Goal: Information Seeking & Learning: Learn about a topic

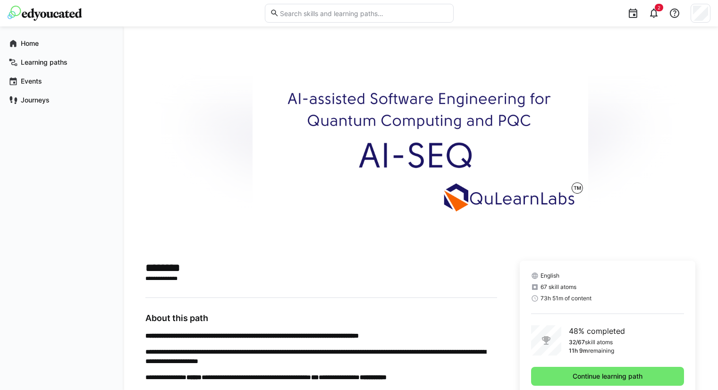
scroll to position [63, 0]
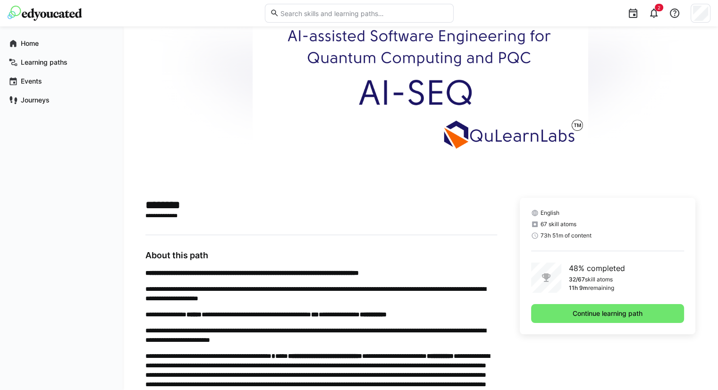
click at [575, 300] on div "English 67 skill atoms 73h 51m of content 48% completed 32/67 skill atoms 11h 9…" at bounding box center [608, 266] width 176 height 136
click at [577, 314] on span "Continue learning path" at bounding box center [607, 313] width 73 height 9
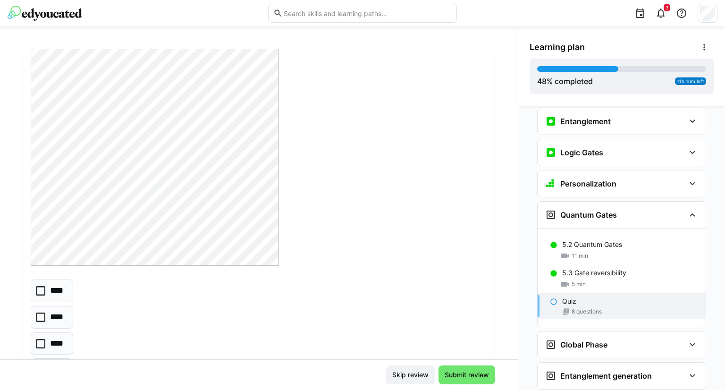
scroll to position [236, 0]
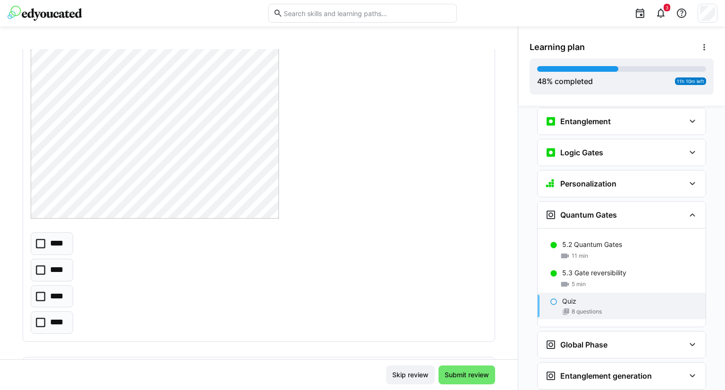
click at [40, 244] on icon at bounding box center [40, 243] width 9 height 9
click at [34, 295] on eds-checkbox "****" at bounding box center [52, 296] width 42 height 23
click at [36, 244] on icon at bounding box center [40, 243] width 9 height 9
click at [38, 297] on icon at bounding box center [40, 296] width 9 height 9
click at [42, 239] on icon at bounding box center [40, 243] width 9 height 9
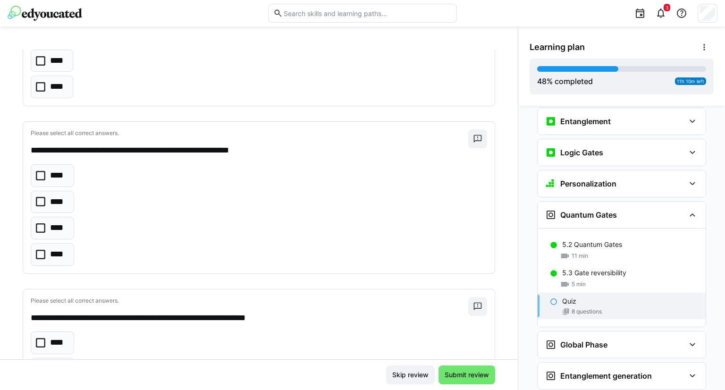
scroll to position [472, 0]
click at [33, 173] on eds-checkbox "****" at bounding box center [52, 175] width 43 height 23
click at [38, 226] on icon at bounding box center [40, 227] width 9 height 9
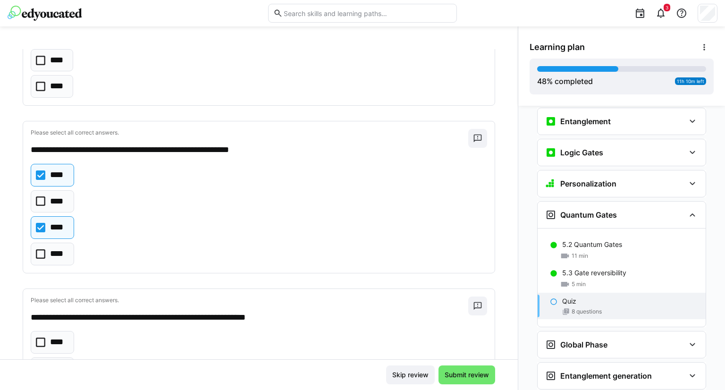
click at [44, 172] on icon at bounding box center [40, 174] width 9 height 9
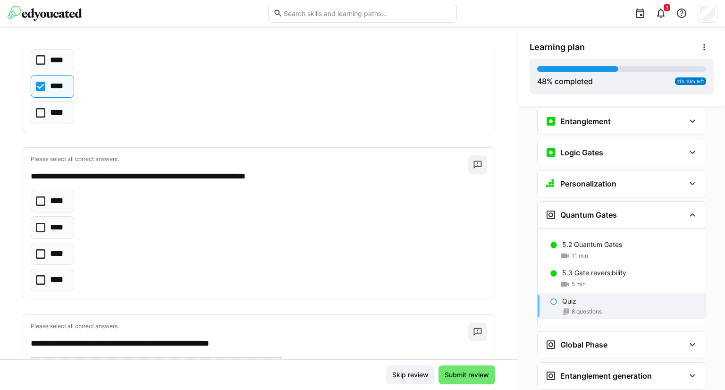
scroll to position [614, 0]
click at [42, 227] on icon at bounding box center [40, 226] width 9 height 9
click at [42, 224] on icon at bounding box center [40, 226] width 9 height 9
click at [41, 222] on icon at bounding box center [40, 226] width 9 height 9
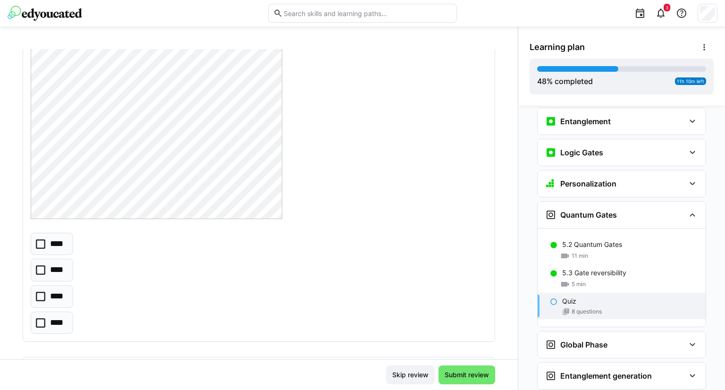
scroll to position [992, 0]
click at [38, 240] on icon at bounding box center [40, 241] width 9 height 9
click at [42, 241] on icon at bounding box center [40, 241] width 9 height 9
click at [40, 291] on icon at bounding box center [40, 294] width 9 height 9
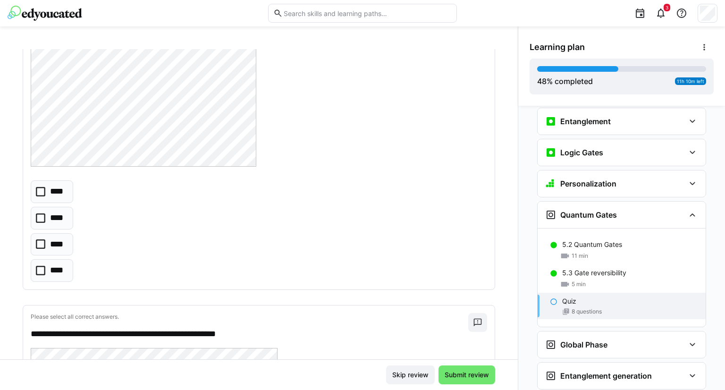
scroll to position [1558, 0]
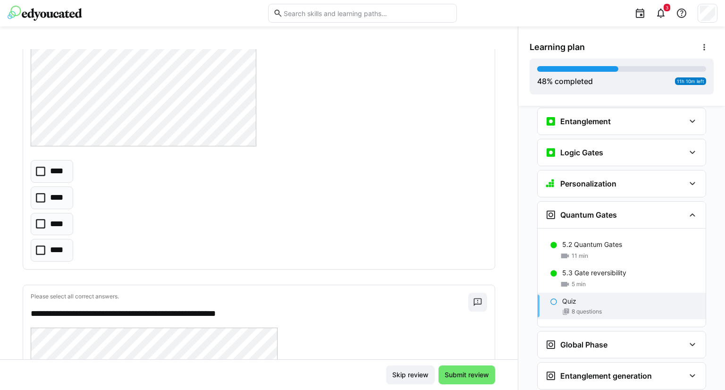
click at [39, 168] on icon at bounding box center [40, 171] width 9 height 9
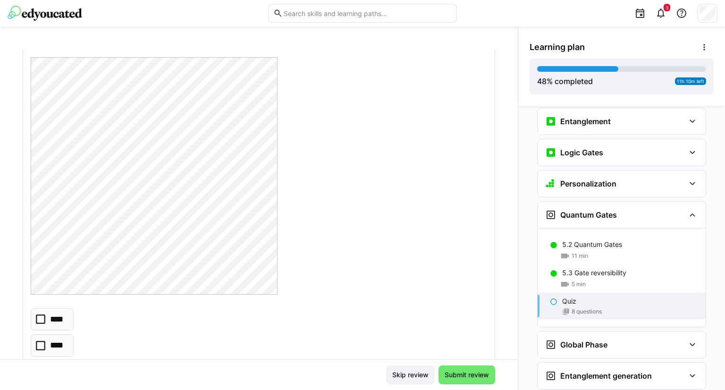
scroll to position [1889, 0]
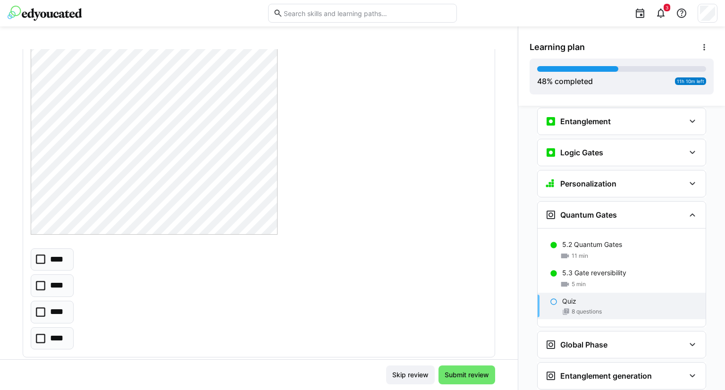
click at [42, 281] on icon at bounding box center [40, 285] width 9 height 9
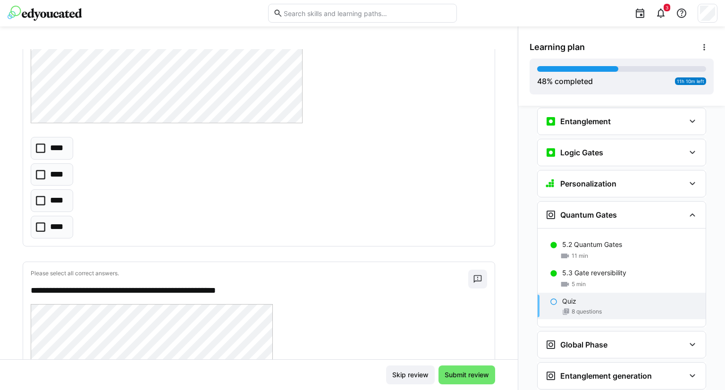
scroll to position [2455, 0]
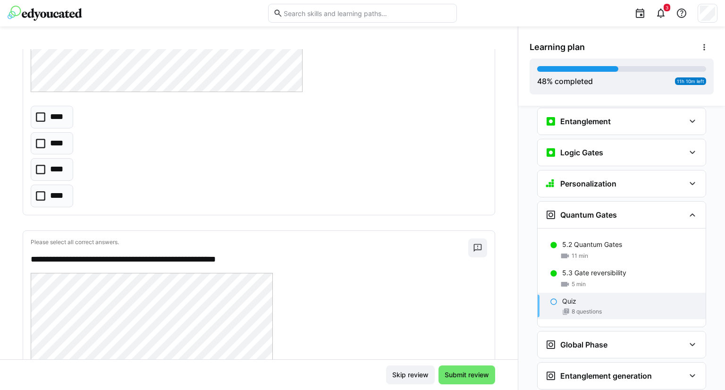
click at [41, 191] on icon at bounding box center [40, 195] width 9 height 9
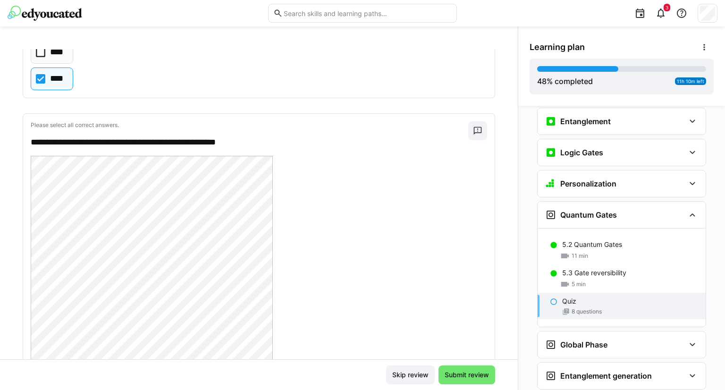
scroll to position [2691, 0]
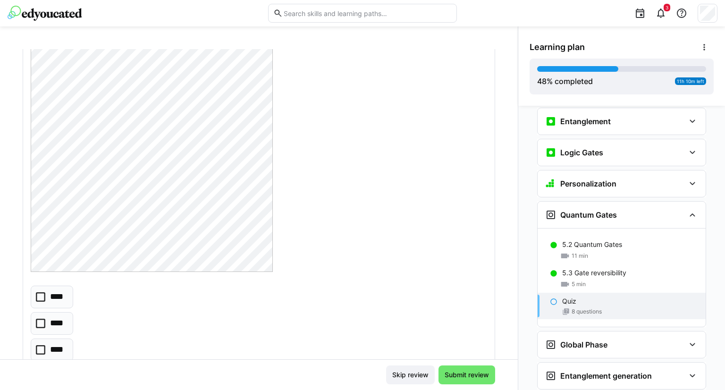
click at [38, 297] on eds-checkbox "****" at bounding box center [52, 297] width 42 height 23
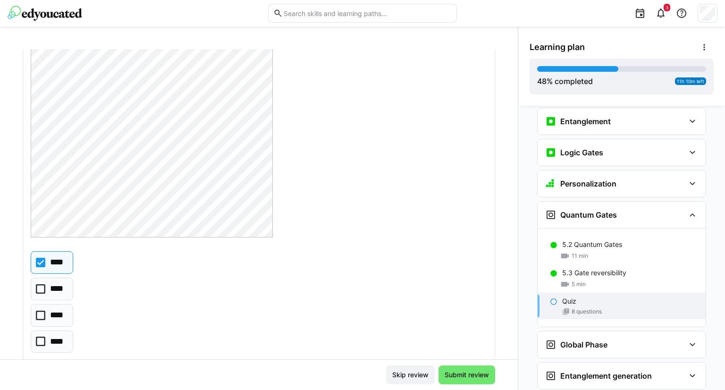
scroll to position [2742, 0]
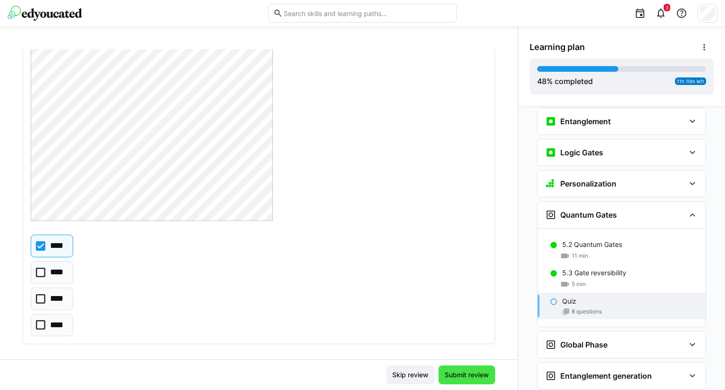
click at [462, 371] on span "Submit review" at bounding box center [466, 374] width 47 height 9
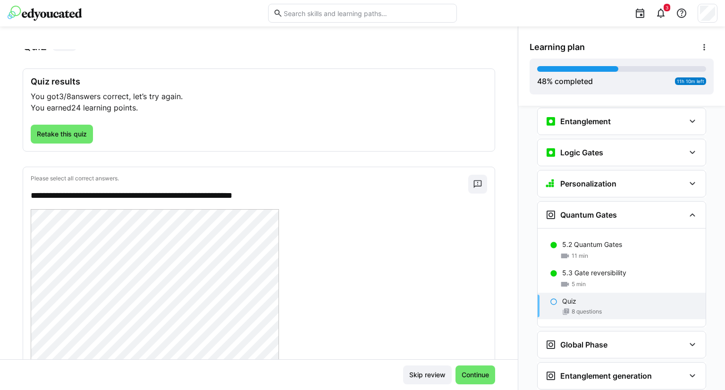
scroll to position [0, 0]
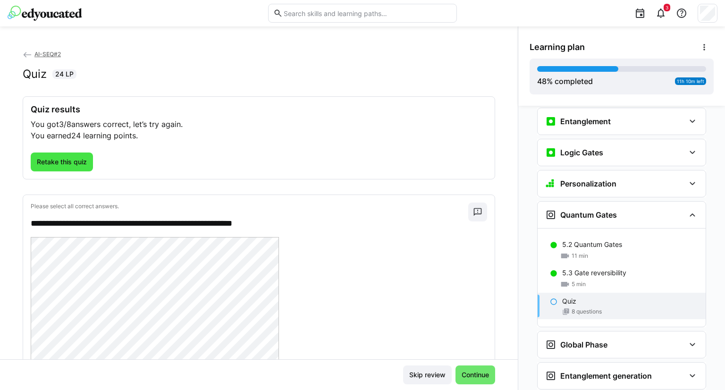
click at [47, 170] on span "Retake this quiz" at bounding box center [62, 162] width 62 height 19
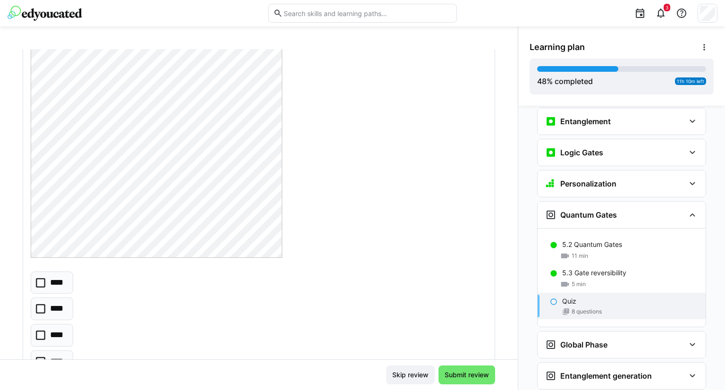
scroll to position [992, 0]
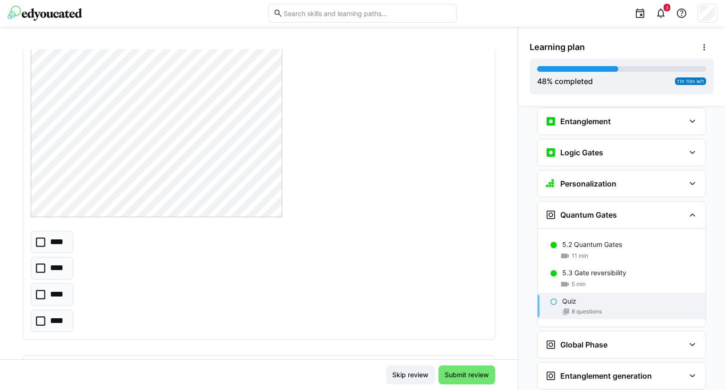
click at [40, 269] on icon at bounding box center [40, 267] width 9 height 9
click at [45, 290] on icon at bounding box center [40, 294] width 9 height 9
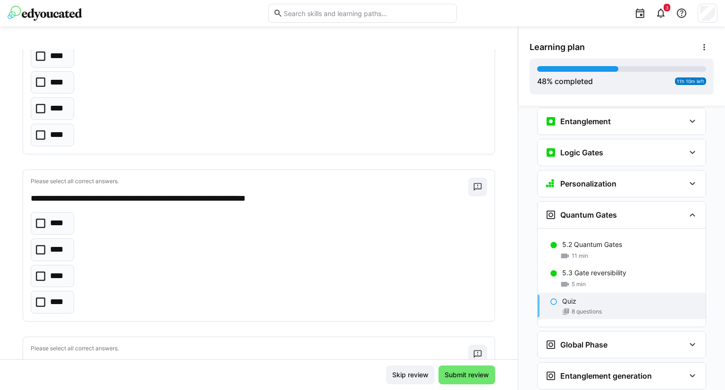
scroll to position [567, 0]
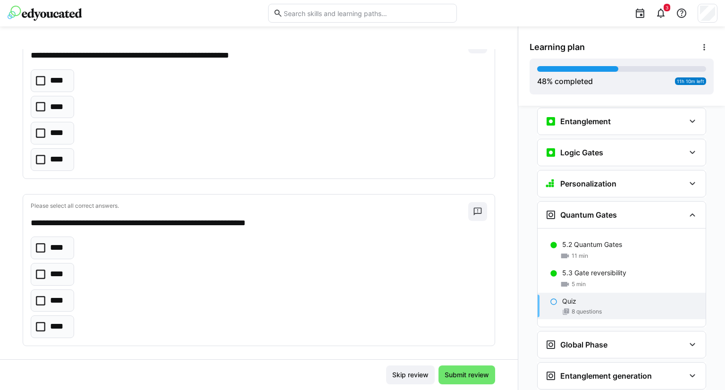
click at [45, 274] on icon at bounding box center [40, 274] width 9 height 9
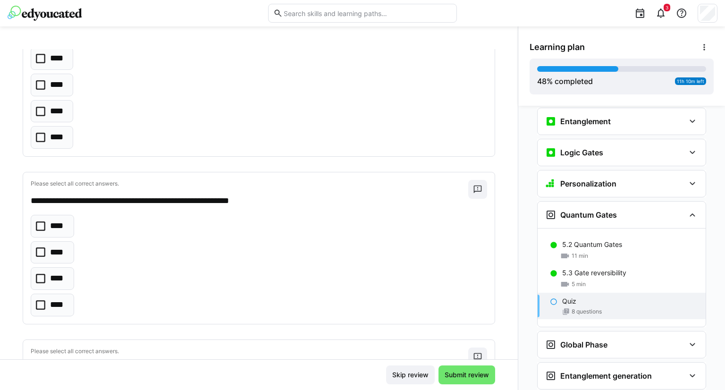
scroll to position [472, 0]
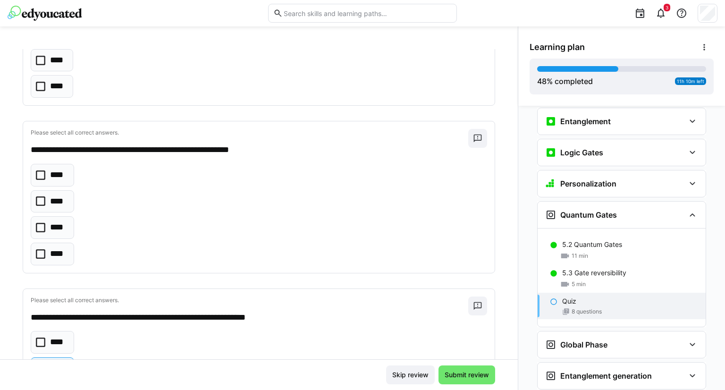
click at [39, 227] on icon at bounding box center [40, 227] width 9 height 9
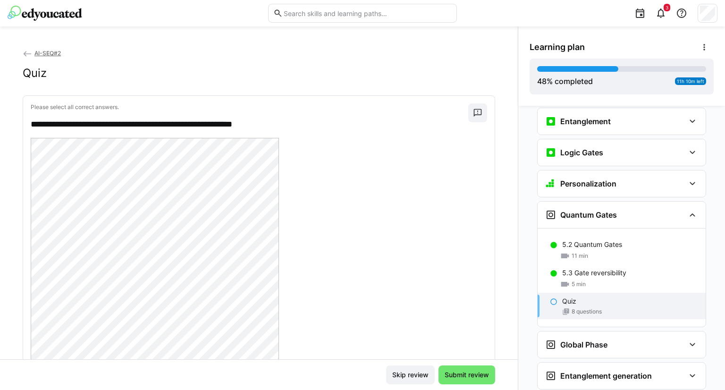
scroll to position [0, 0]
drag, startPoint x: 55, startPoint y: 126, endPoint x: 273, endPoint y: 126, distance: 218.6
click at [273, 126] on p "**********" at bounding box center [245, 125] width 429 height 12
copy p "**********"
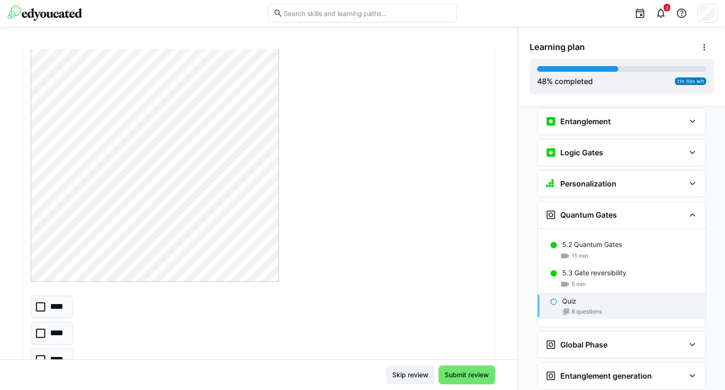
scroll to position [189, 0]
click at [40, 349] on eds-checkbox "****" at bounding box center [52, 343] width 42 height 23
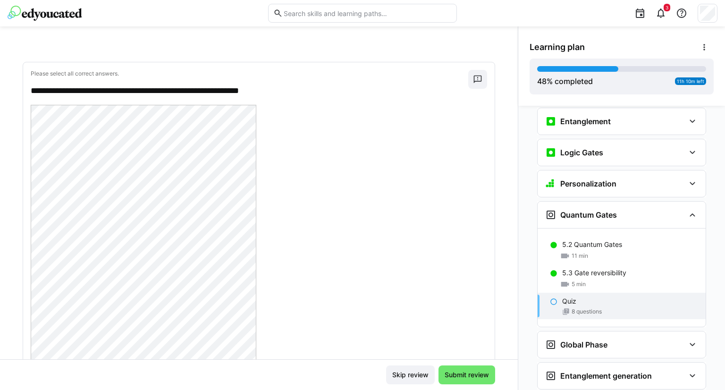
scroll to position [1275, 0]
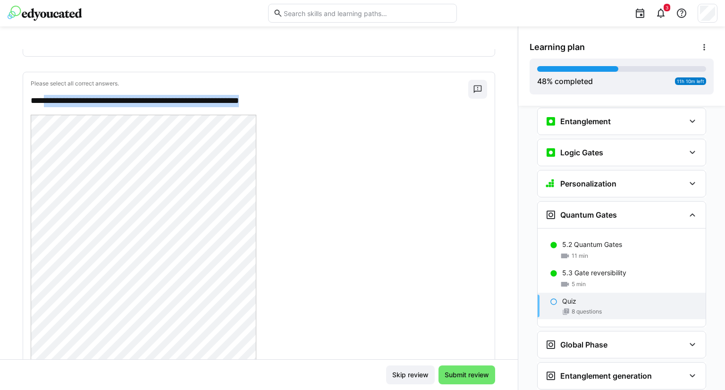
drag, startPoint x: 49, startPoint y: 93, endPoint x: 291, endPoint y: 93, distance: 242.2
click at [291, 95] on p "**********" at bounding box center [245, 101] width 429 height 12
copy p "**********"
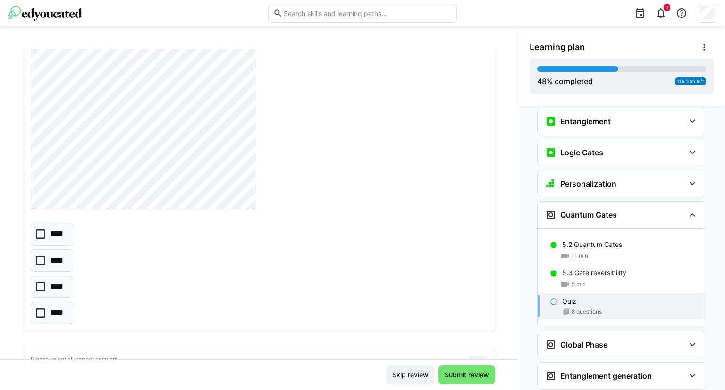
scroll to position [1558, 0]
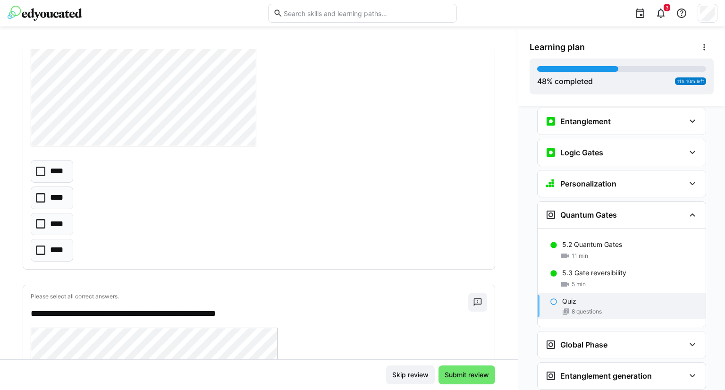
click at [44, 213] on eds-checkbox "****" at bounding box center [52, 224] width 42 height 23
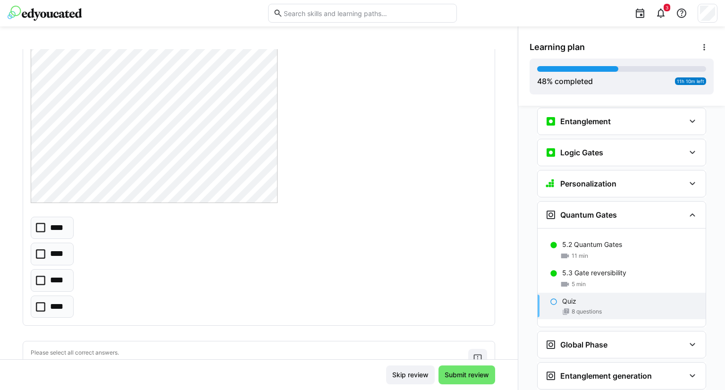
scroll to position [1936, 0]
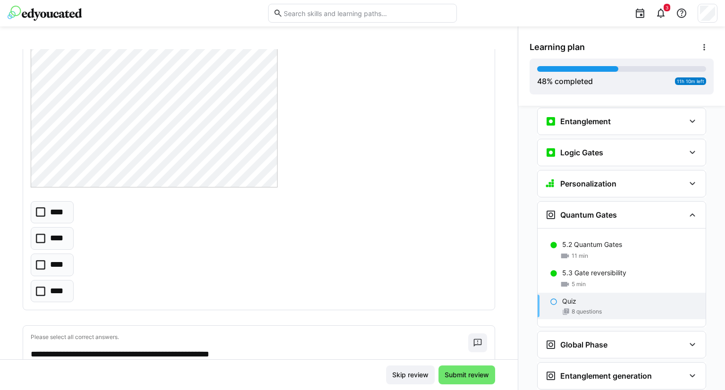
click at [42, 209] on icon at bounding box center [40, 211] width 9 height 9
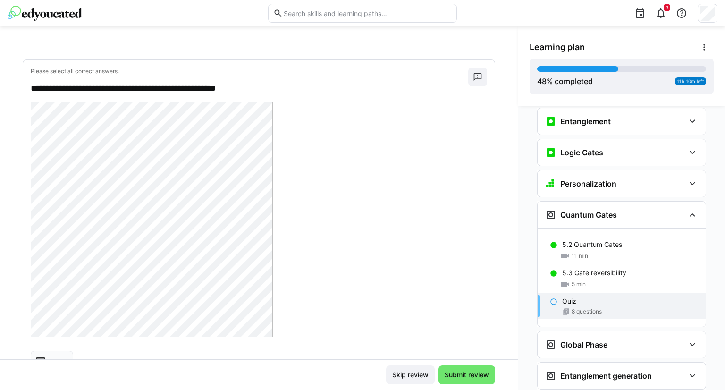
scroll to position [2648, 0]
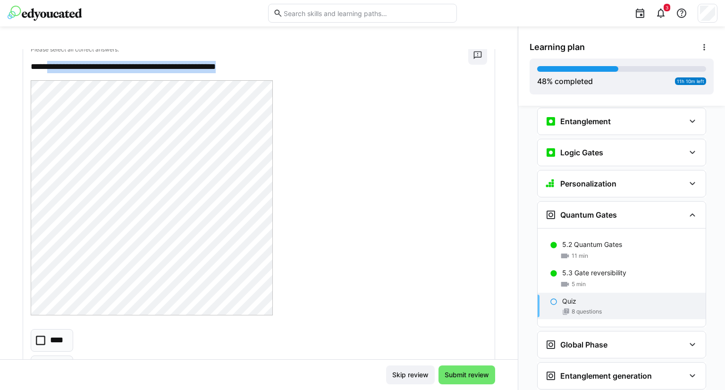
drag, startPoint x: 260, startPoint y: 64, endPoint x: 52, endPoint y: 59, distance: 207.8
click at [52, 61] on p "**********" at bounding box center [245, 67] width 429 height 12
copy p "**********"
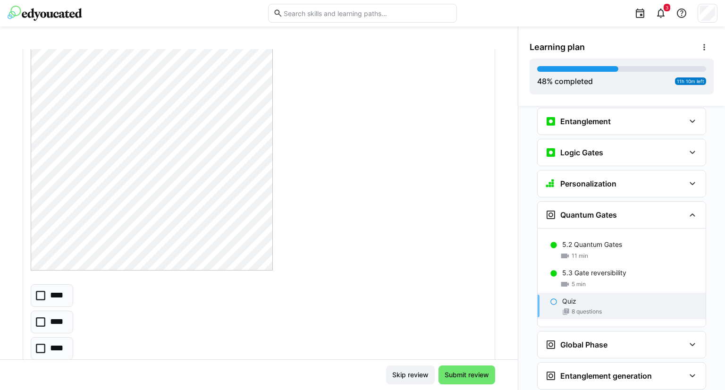
scroll to position [2742, 0]
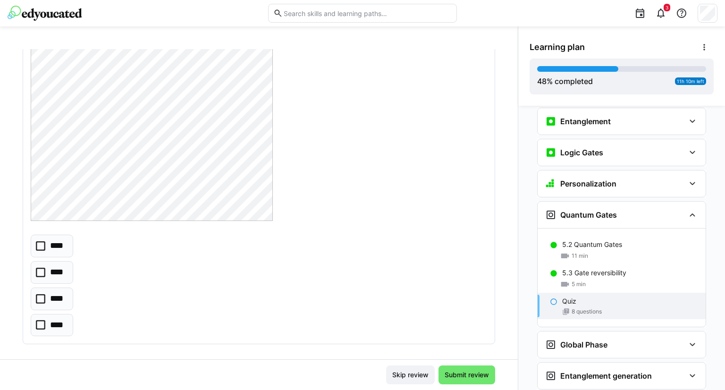
click at [45, 320] on eds-checkbox "****" at bounding box center [52, 325] width 42 height 23
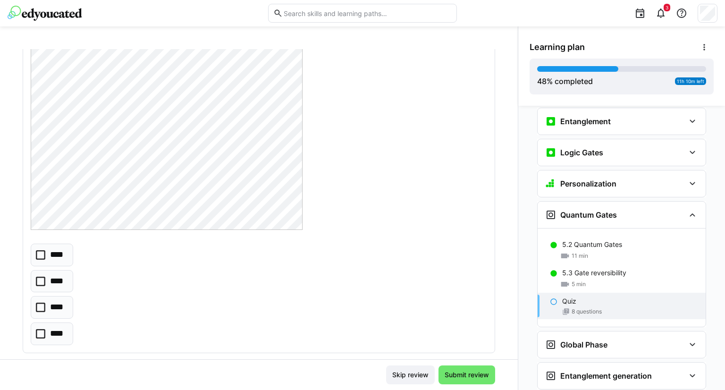
scroll to position [2176, 0]
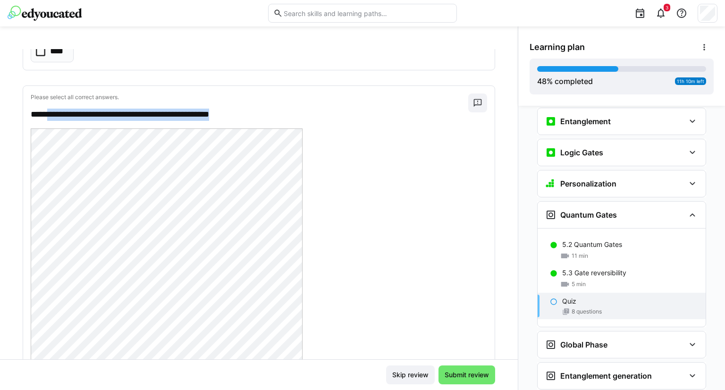
drag, startPoint x: 51, startPoint y: 110, endPoint x: 266, endPoint y: 101, distance: 215.0
click at [266, 101] on div "**********" at bounding box center [250, 106] width 438 height 27
copy p "**********"
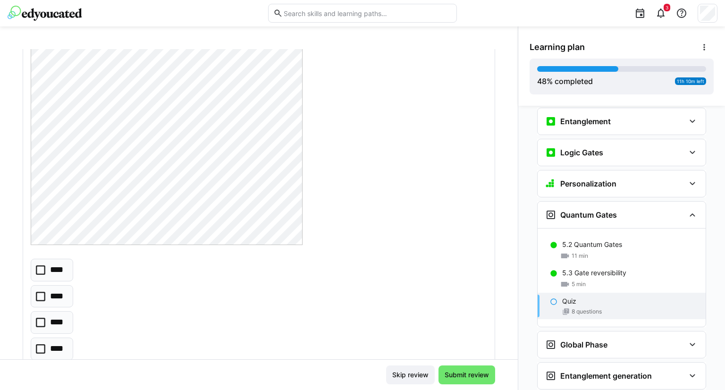
scroll to position [2365, 0]
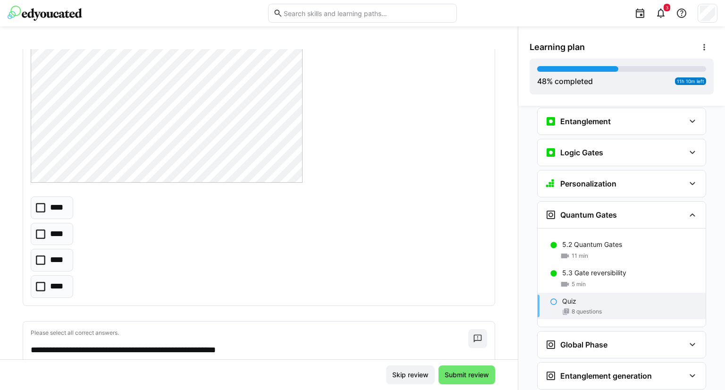
click at [41, 282] on icon at bounding box center [40, 286] width 9 height 9
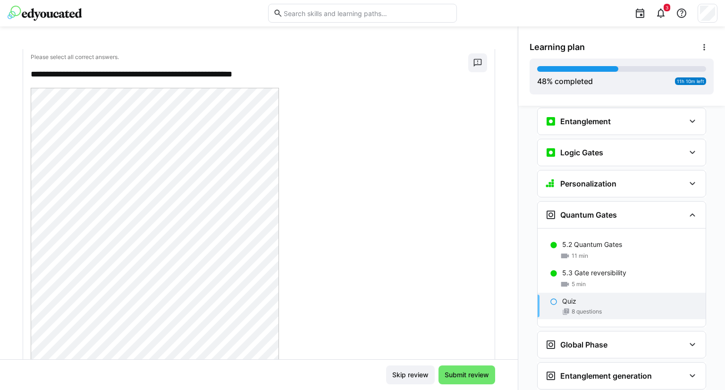
scroll to position [0, 0]
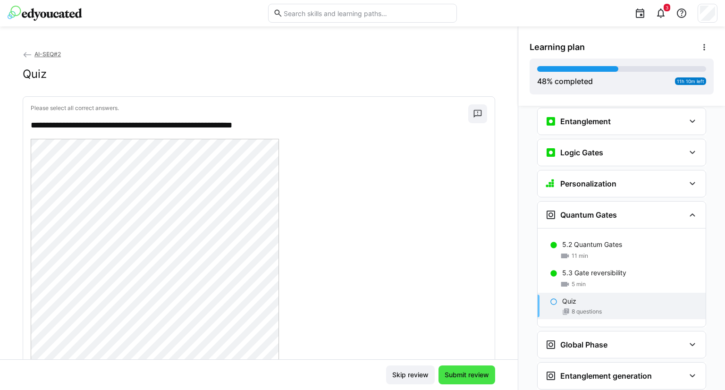
click at [470, 374] on span "Submit review" at bounding box center [466, 374] width 47 height 9
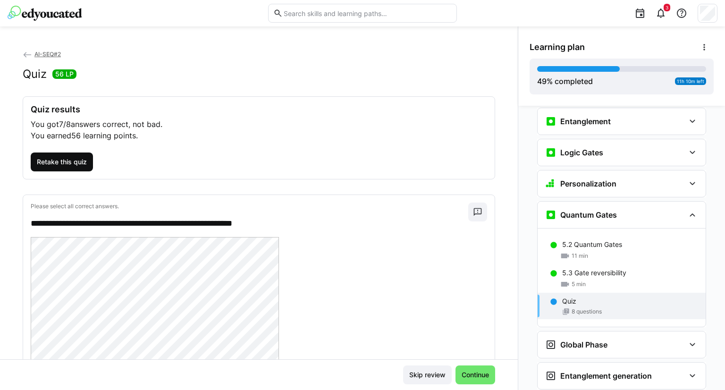
click at [68, 170] on span "Retake this quiz" at bounding box center [62, 162] width 62 height 19
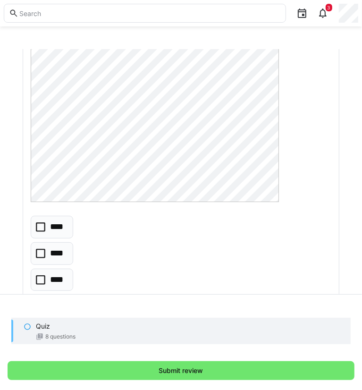
scroll to position [331, 0]
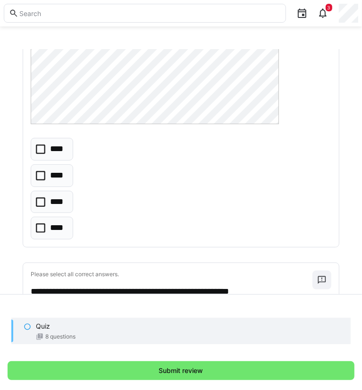
click at [37, 206] on eds-checkbox "****" at bounding box center [52, 202] width 42 height 23
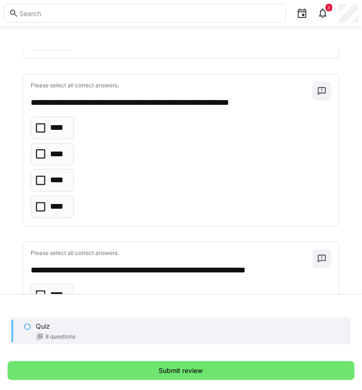
scroll to position [472, 0]
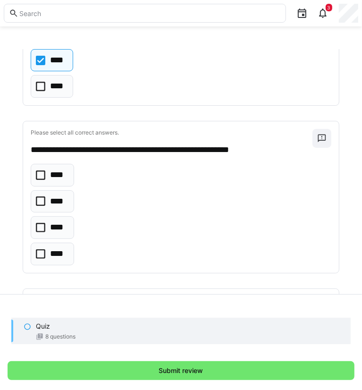
click at [40, 230] on icon at bounding box center [40, 227] width 9 height 9
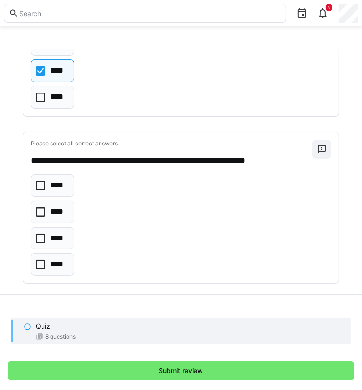
scroll to position [661, 0]
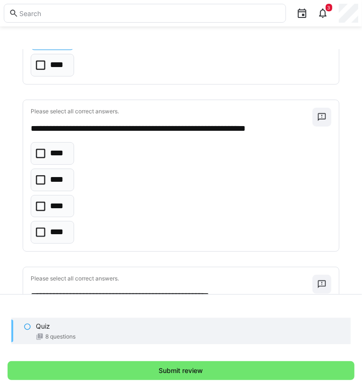
click at [42, 179] on icon at bounding box center [40, 179] width 9 height 9
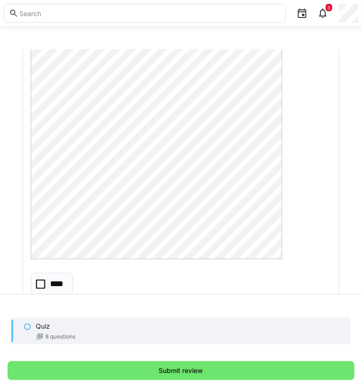
scroll to position [992, 0]
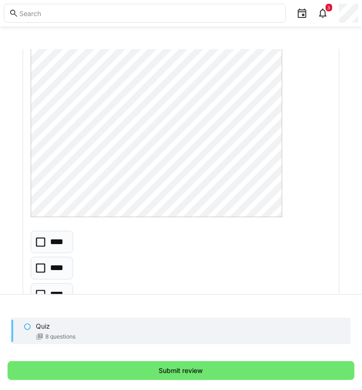
click at [42, 268] on icon at bounding box center [40, 267] width 9 height 9
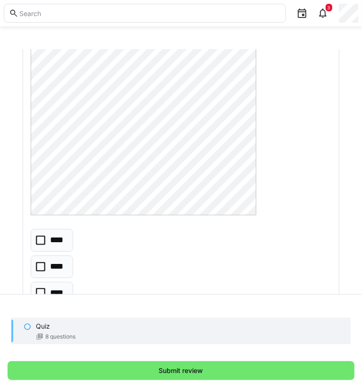
scroll to position [1511, 0]
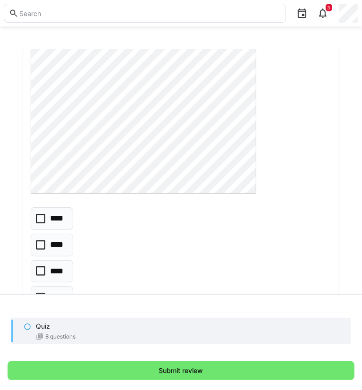
click at [42, 266] on icon at bounding box center [40, 270] width 9 height 9
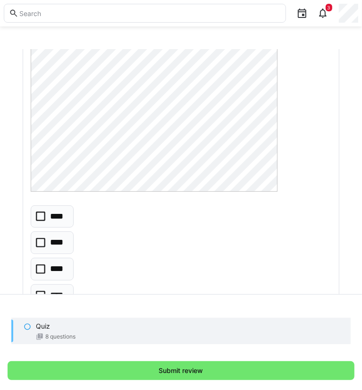
scroll to position [1936, 0]
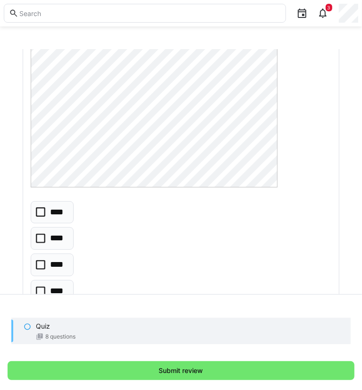
click at [37, 236] on icon at bounding box center [40, 238] width 9 height 9
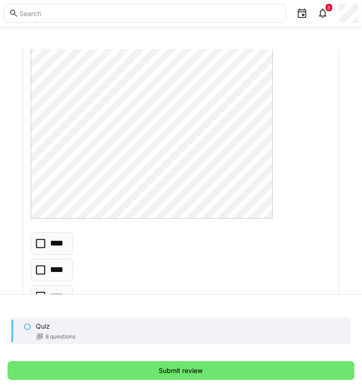
scroll to position [2799, 0]
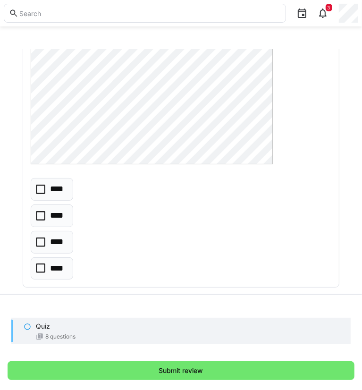
click at [42, 266] on eds-checkbox "****" at bounding box center [52, 268] width 42 height 23
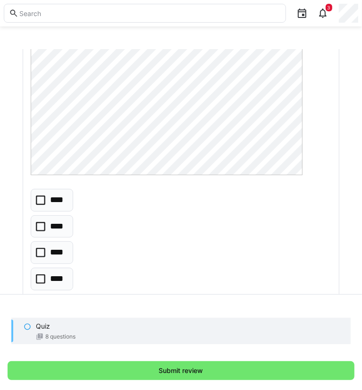
scroll to position [2374, 0]
drag, startPoint x: 44, startPoint y: 215, endPoint x: 44, endPoint y: 209, distance: 6.1
click at [44, 220] on icon at bounding box center [40, 224] width 9 height 9
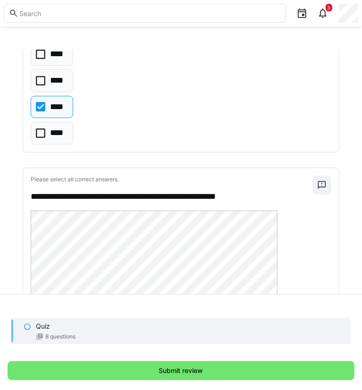
scroll to position [1666, 0]
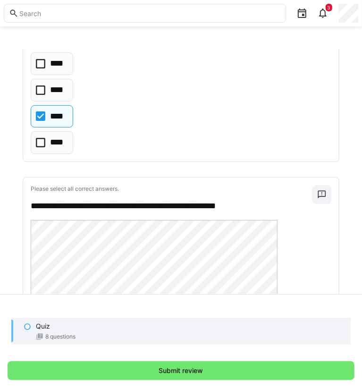
drag, startPoint x: 179, startPoint y: 169, endPoint x: 189, endPoint y: 170, distance: 10.1
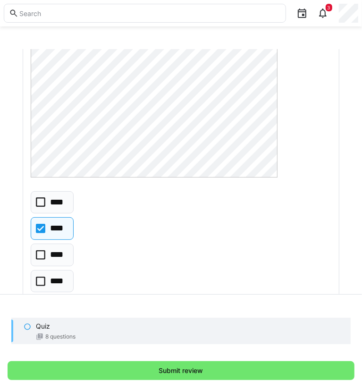
scroll to position [1949, 0]
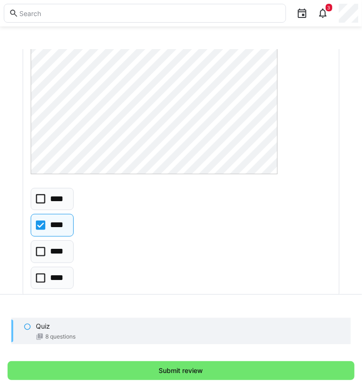
click at [44, 267] on eds-checkbox "****" at bounding box center [52, 278] width 43 height 23
click at [41, 220] on icon at bounding box center [40, 224] width 9 height 9
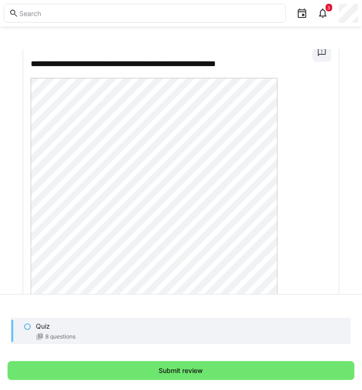
scroll to position [1807, 0]
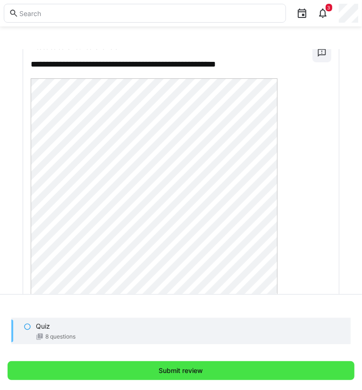
click at [212, 379] on span "Submit review" at bounding box center [181, 370] width 347 height 19
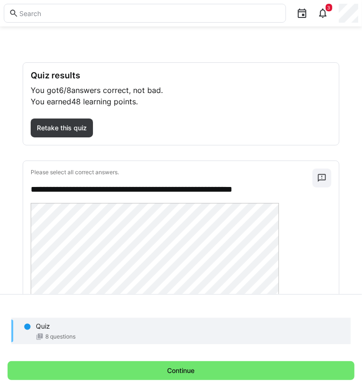
scroll to position [0, 0]
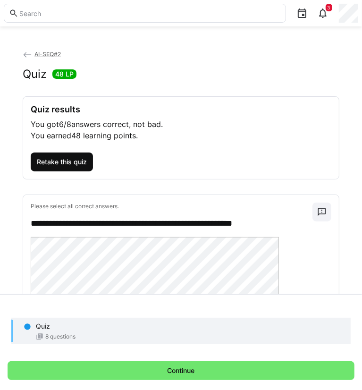
click at [63, 159] on span "Retake this quiz" at bounding box center [61, 161] width 53 height 9
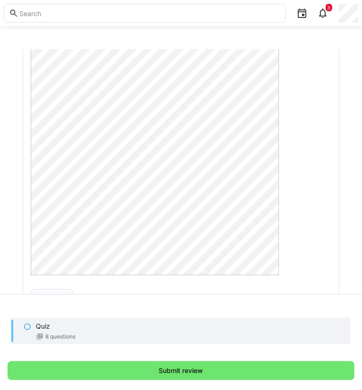
scroll to position [283, 0]
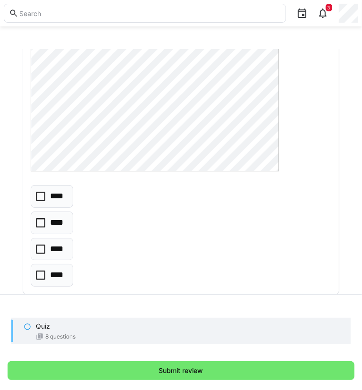
click at [34, 249] on eds-checkbox "****" at bounding box center [52, 249] width 42 height 23
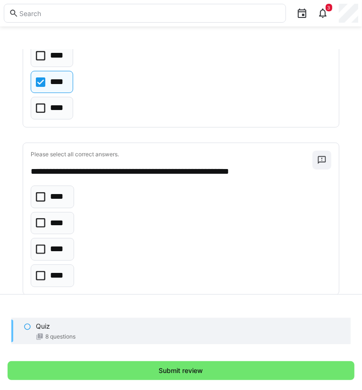
scroll to position [472, 0]
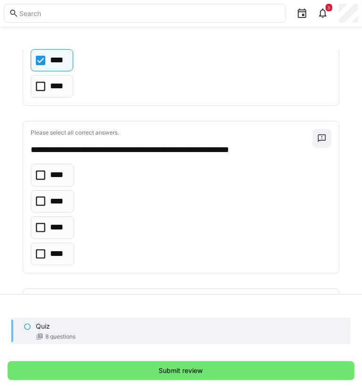
drag, startPoint x: 45, startPoint y: 224, endPoint x: 79, endPoint y: 226, distance: 34.0
click at [45, 224] on eds-checkbox "****" at bounding box center [52, 227] width 43 height 23
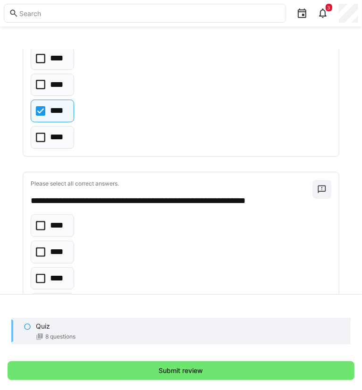
scroll to position [661, 0]
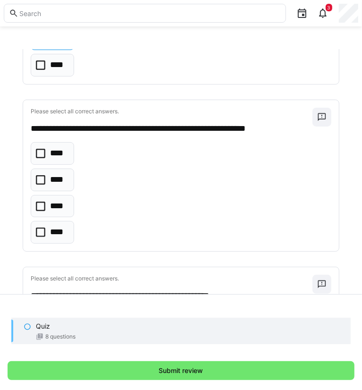
click at [42, 179] on icon at bounding box center [40, 179] width 9 height 9
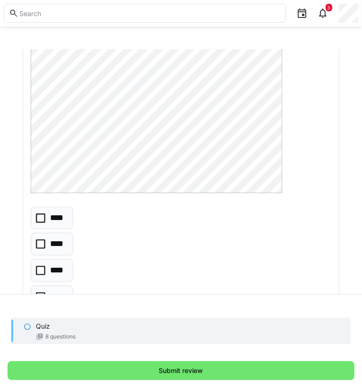
scroll to position [1039, 0]
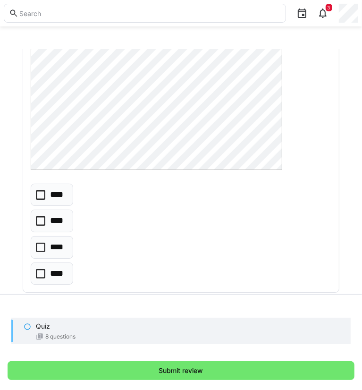
click at [34, 240] on eds-checkbox "****" at bounding box center [52, 247] width 42 height 23
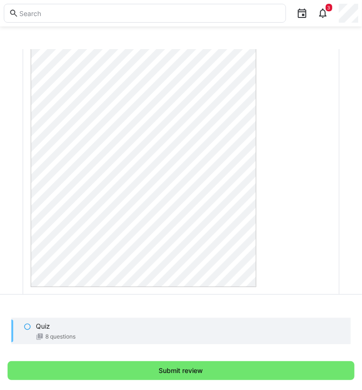
scroll to position [1558, 0]
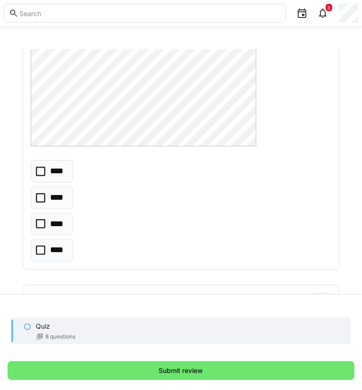
click at [38, 220] on icon at bounding box center [40, 223] width 9 height 9
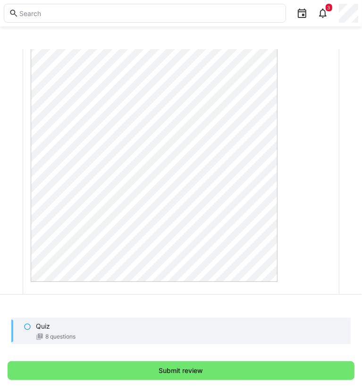
scroll to position [1936, 0]
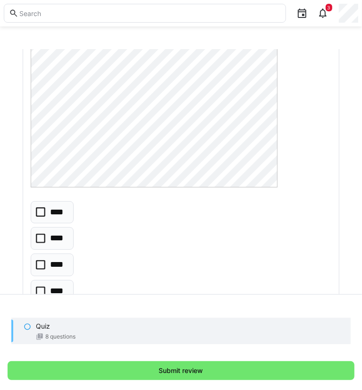
click at [49, 212] on eds-checkbox "****" at bounding box center [52, 212] width 43 height 23
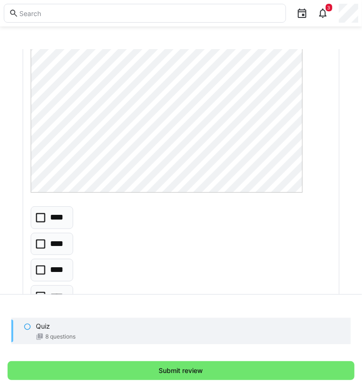
scroll to position [2361, 0]
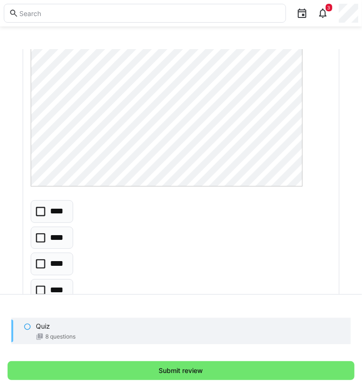
click at [41, 233] on icon at bounding box center [40, 237] width 9 height 9
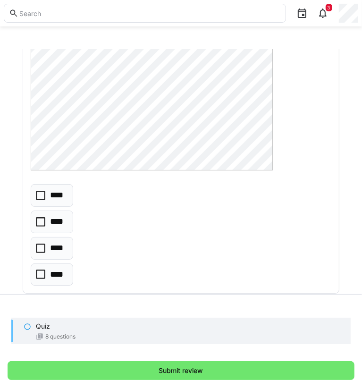
scroll to position [2799, 0]
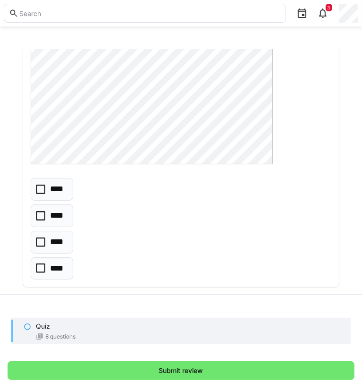
click at [39, 263] on icon at bounding box center [40, 267] width 9 height 9
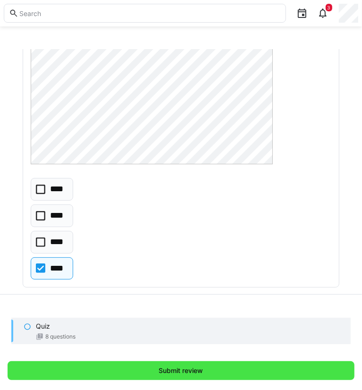
click at [140, 378] on span "Submit review" at bounding box center [181, 370] width 347 height 19
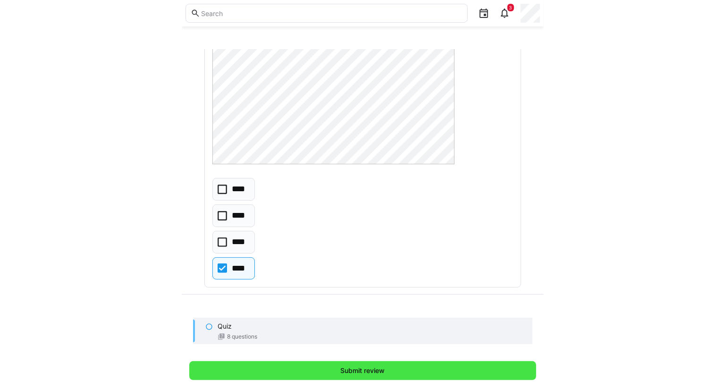
scroll to position [0, 0]
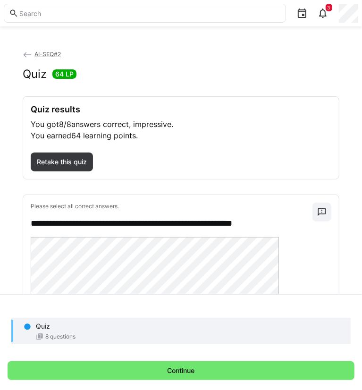
click at [264, 150] on div "Quiz results You got 8/8 answers correct, impressive. You earned 64 learning po…" at bounding box center [181, 137] width 301 height 67
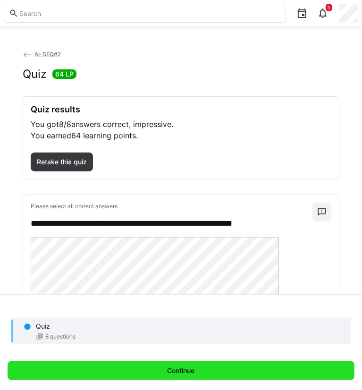
click at [215, 380] on span "Continue" at bounding box center [181, 370] width 347 height 19
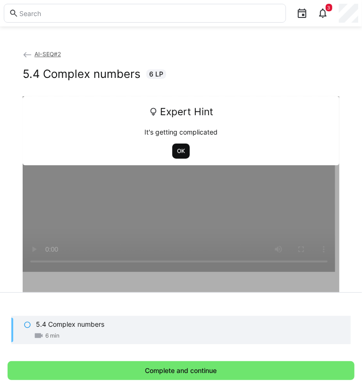
click at [181, 155] on span "OK" at bounding box center [181, 151] width 10 height 8
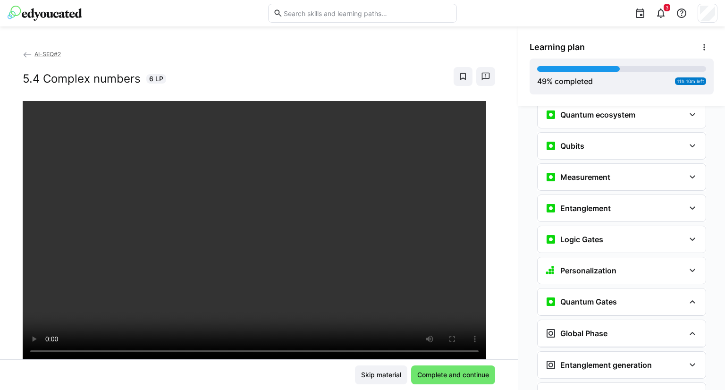
scroll to position [1174, 0]
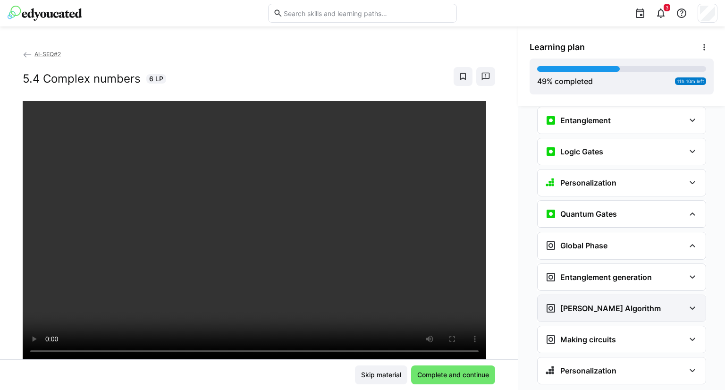
click at [687, 303] on eds-icon at bounding box center [692, 308] width 11 height 11
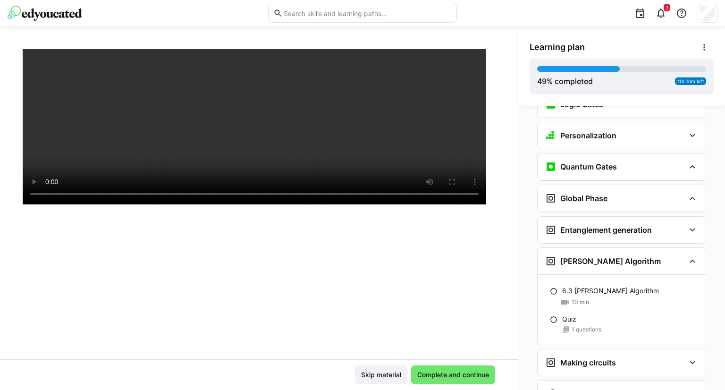
scroll to position [161, 0]
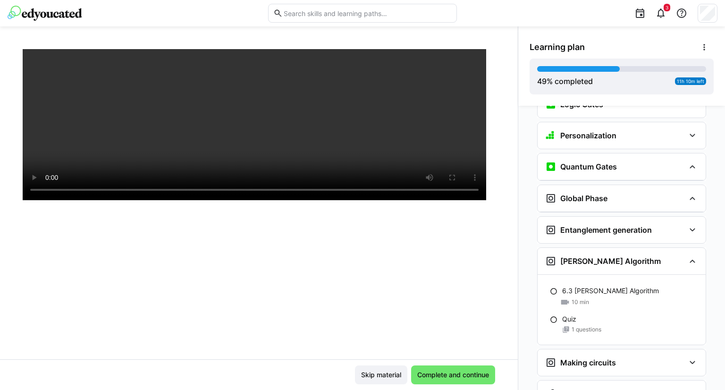
click at [467, 363] on div "Skip material Complete and continue" at bounding box center [259, 374] width 518 height 31
click at [454, 371] on span "Complete and continue" at bounding box center [453, 374] width 75 height 9
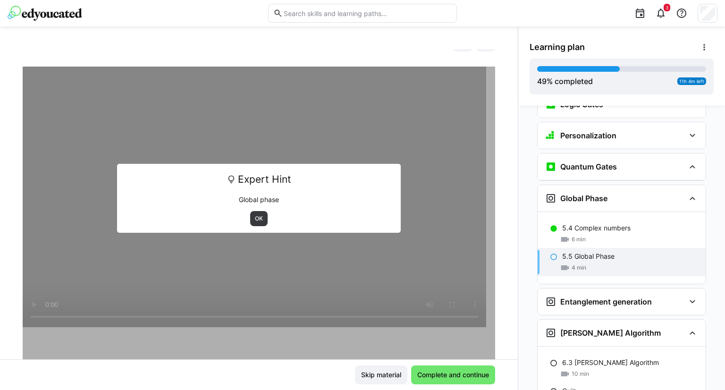
scroll to position [0, 0]
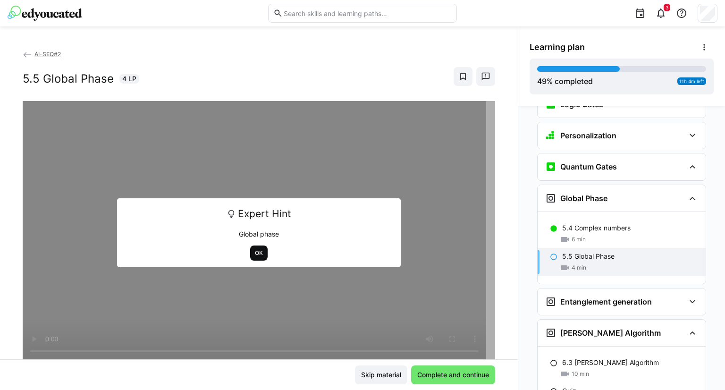
click at [255, 254] on span "OK" at bounding box center [259, 253] width 10 height 8
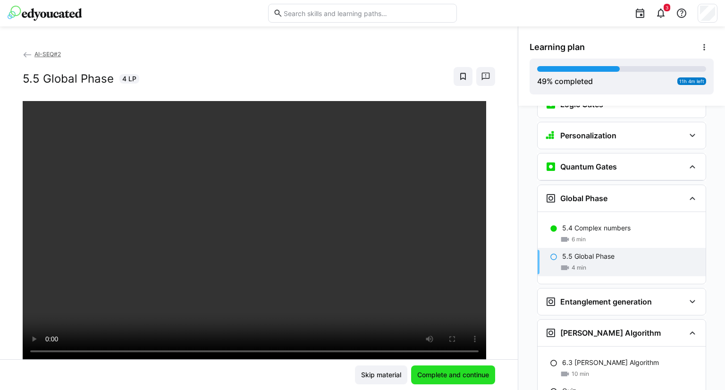
click at [432, 376] on span "Complete and continue" at bounding box center [453, 374] width 75 height 9
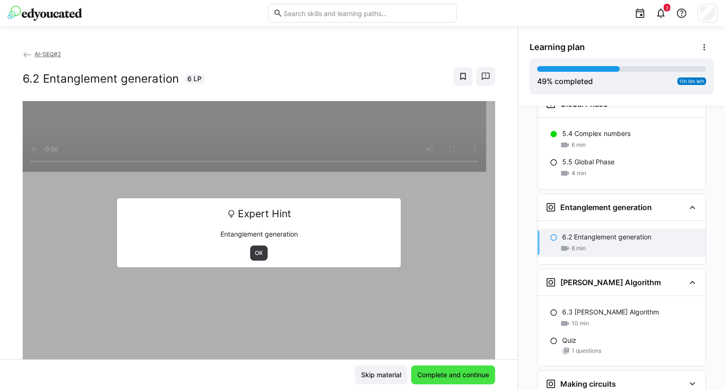
scroll to position [1316, 0]
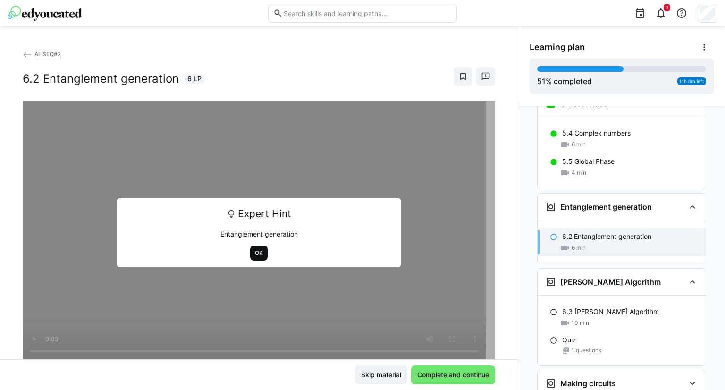
click at [260, 256] on span "OK" at bounding box center [258, 253] width 17 height 15
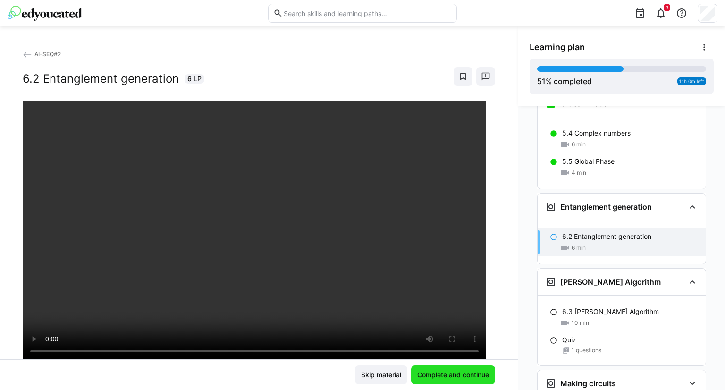
click at [448, 378] on span "Complete and continue" at bounding box center [453, 374] width 75 height 9
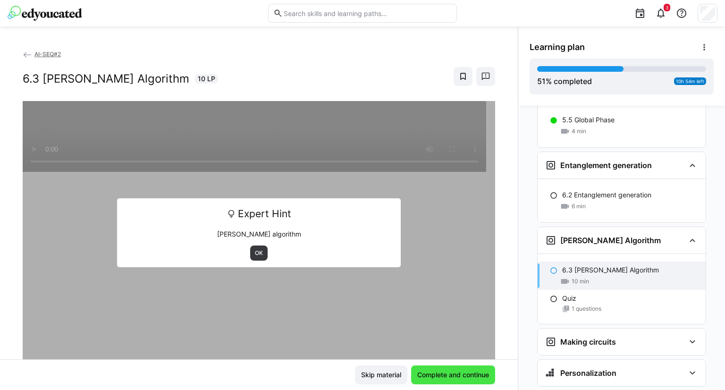
scroll to position [1360, 0]
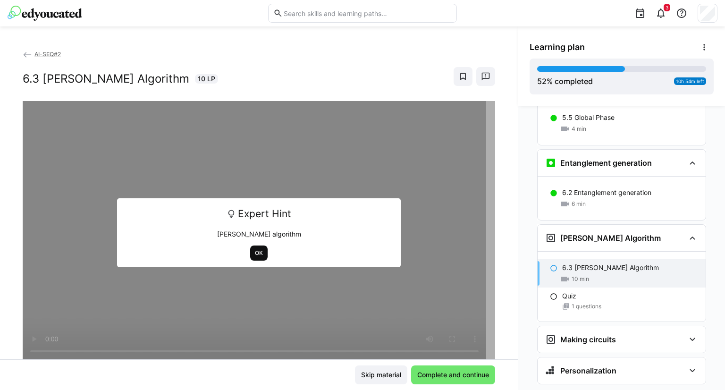
click at [261, 250] on span "OK" at bounding box center [258, 253] width 17 height 15
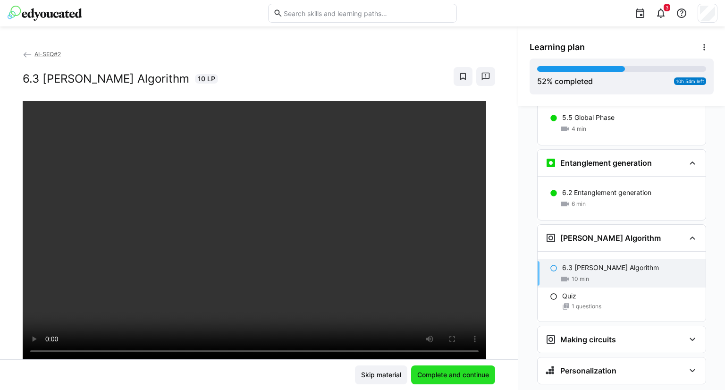
click at [436, 373] on span "Complete and continue" at bounding box center [453, 374] width 75 height 9
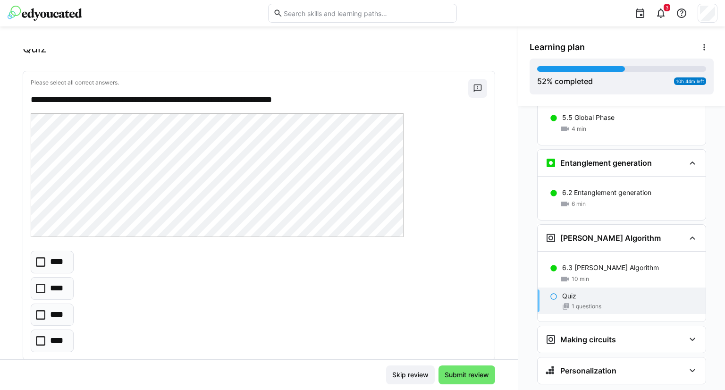
scroll to position [24, 0]
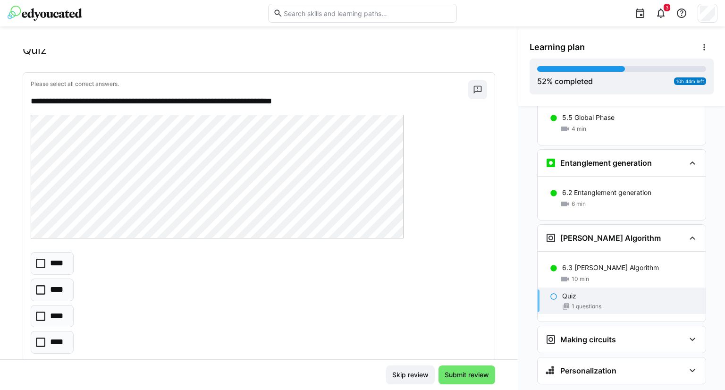
click at [40, 346] on icon at bounding box center [40, 342] width 9 height 9
click at [446, 373] on span "Submit review" at bounding box center [466, 374] width 47 height 9
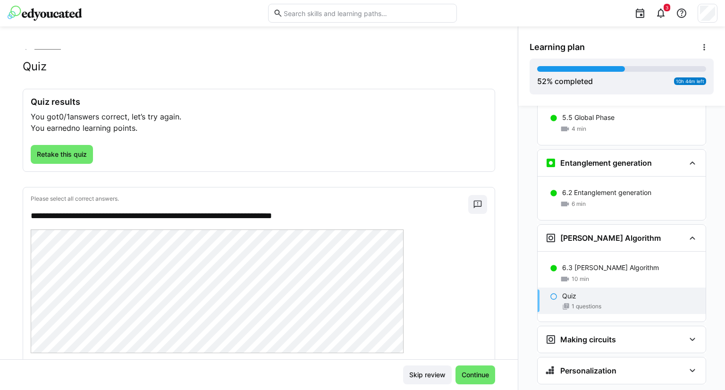
scroll to position [0, 0]
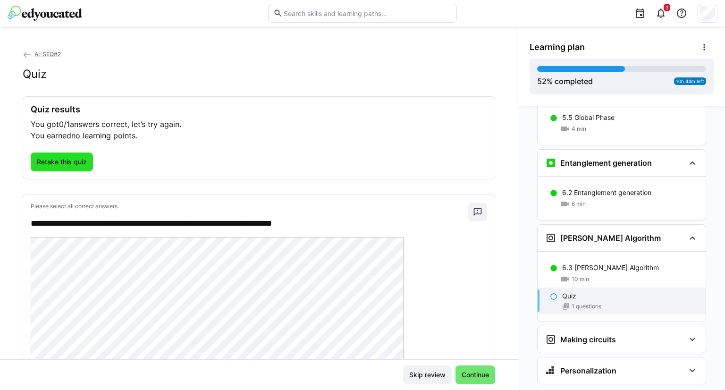
click at [66, 159] on span "Retake this quiz" at bounding box center [61, 161] width 53 height 9
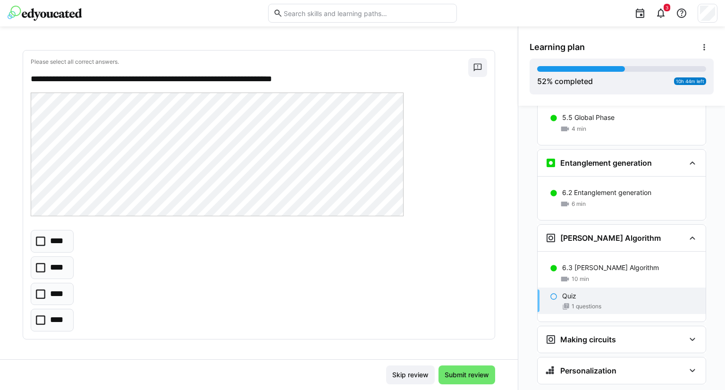
scroll to position [48, 0]
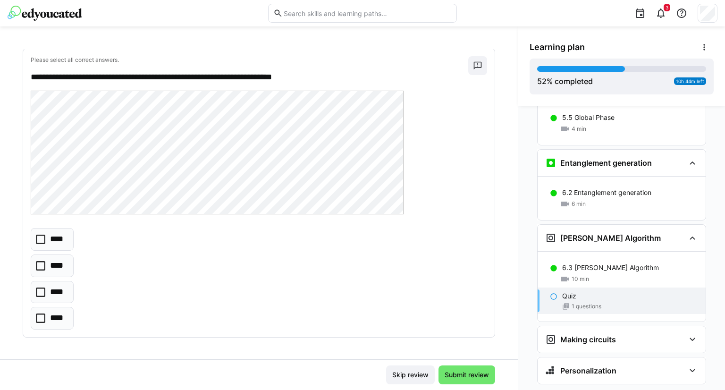
click at [40, 240] on icon at bounding box center [40, 239] width 9 height 9
click at [455, 382] on span "Submit review" at bounding box center [467, 374] width 57 height 19
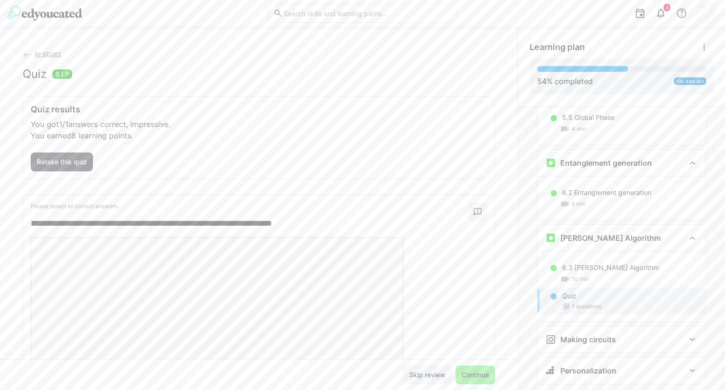
scroll to position [67, 0]
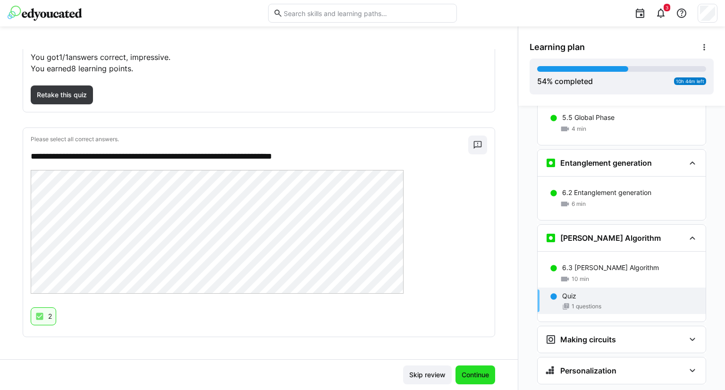
click at [472, 371] on span "Continue" at bounding box center [475, 374] width 30 height 9
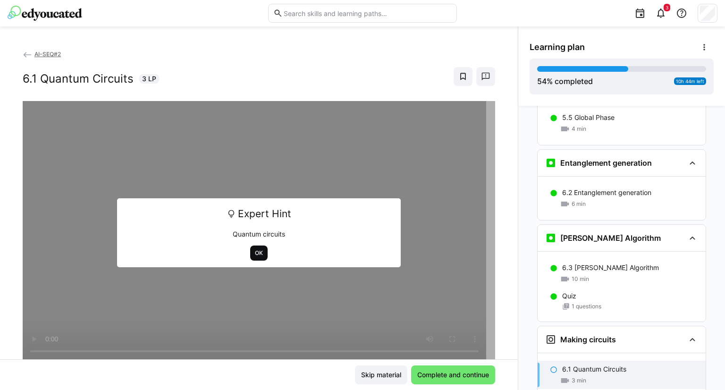
click at [250, 248] on span "OK" at bounding box center [258, 253] width 17 height 15
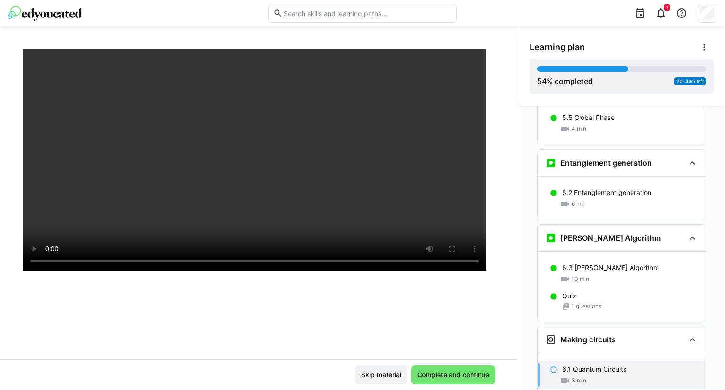
scroll to position [1430, 0]
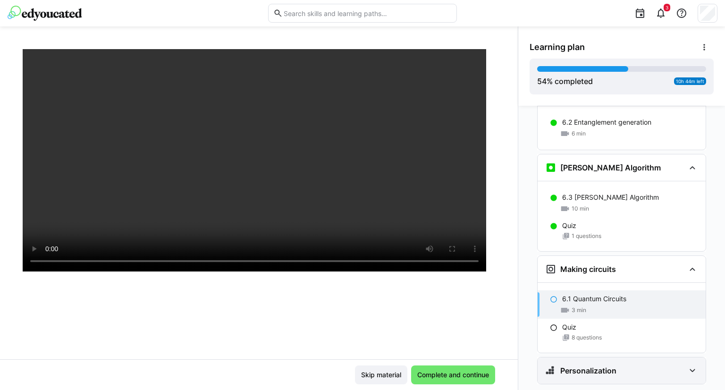
click at [583, 366] on h3 "Personalization" at bounding box center [588, 370] width 56 height 9
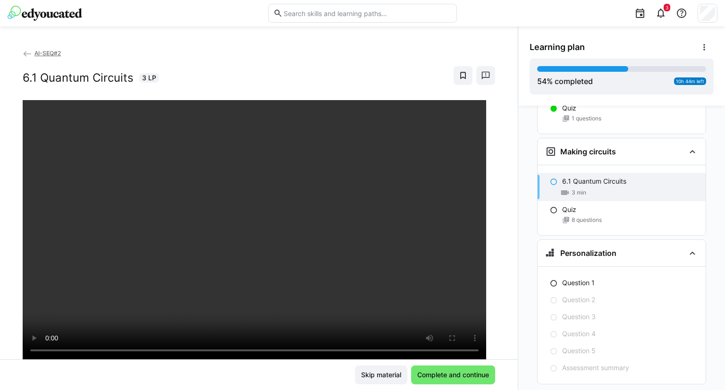
scroll to position [0, 0]
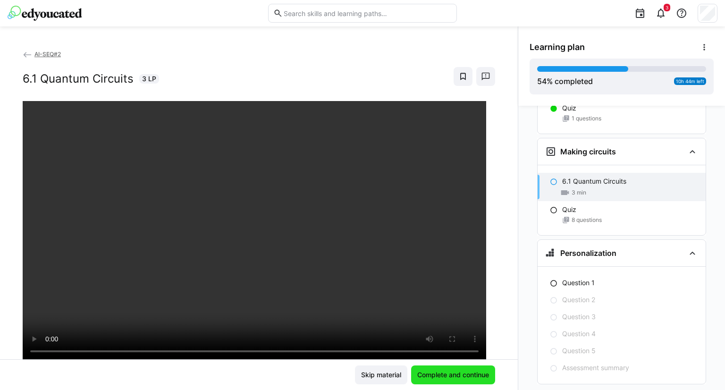
click at [455, 375] on span "Complete and continue" at bounding box center [453, 374] width 75 height 9
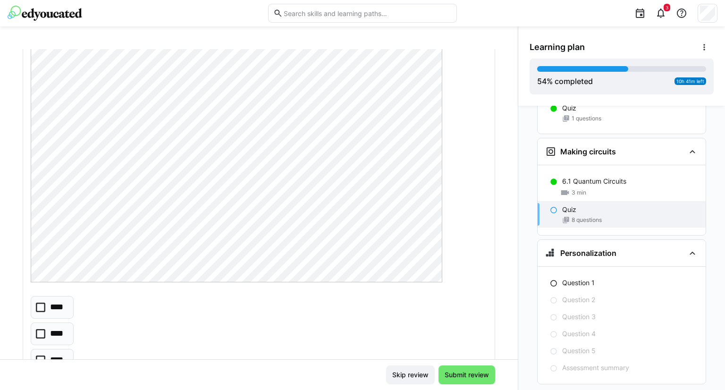
scroll to position [127, 0]
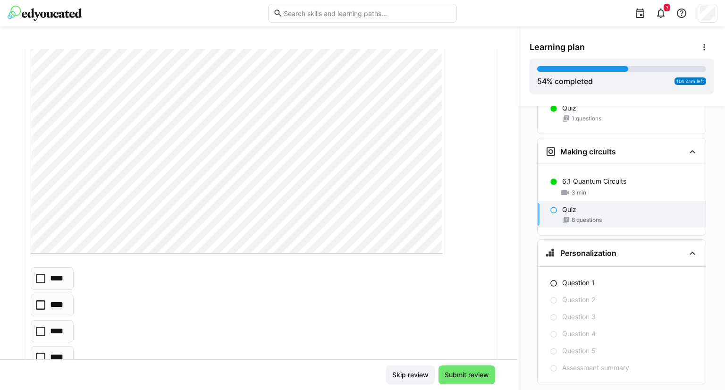
click at [45, 279] on eds-checkbox "****" at bounding box center [52, 278] width 43 height 23
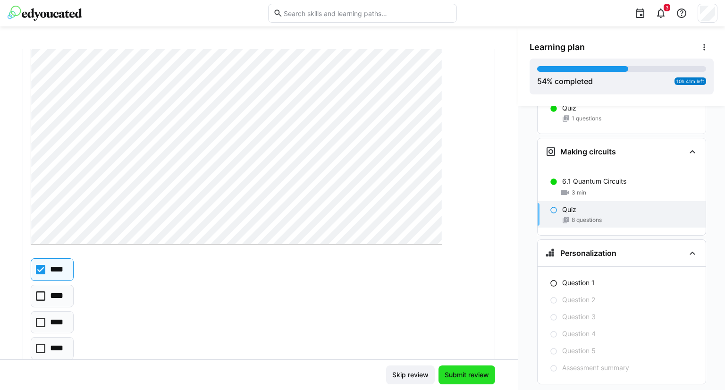
click at [455, 376] on span "Submit review" at bounding box center [466, 374] width 47 height 9
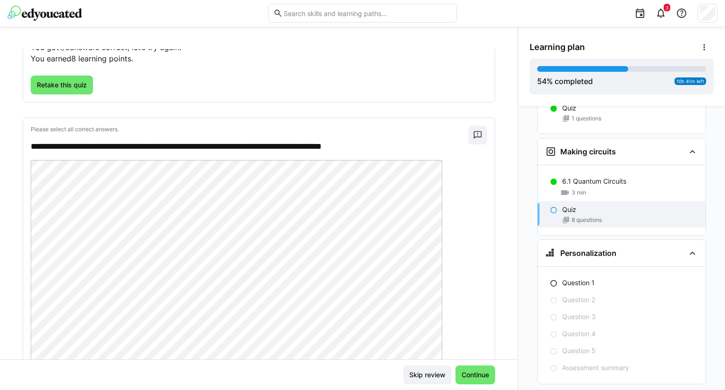
scroll to position [0, 0]
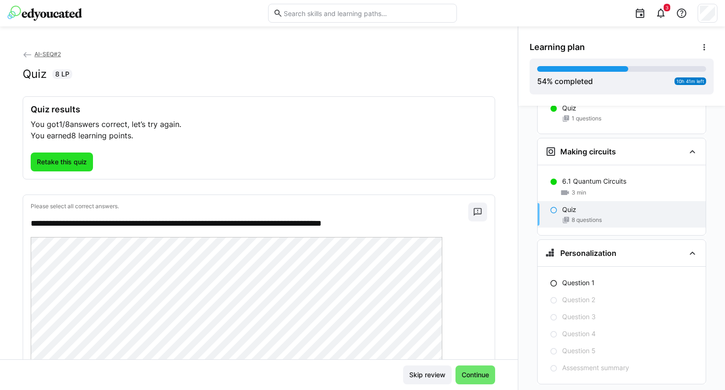
click at [55, 154] on span "Retake this quiz" at bounding box center [62, 162] width 62 height 19
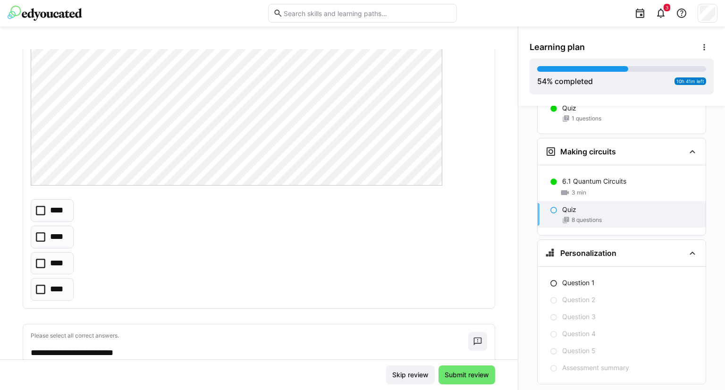
scroll to position [197, 0]
click at [38, 204] on icon at bounding box center [40, 207] width 9 height 9
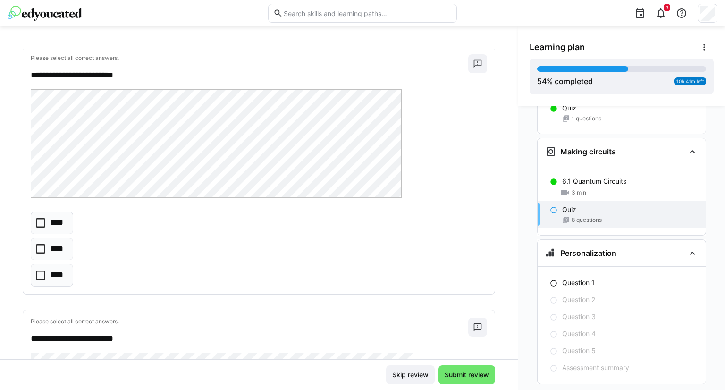
scroll to position [474, 0]
click at [46, 268] on eds-checkbox "****" at bounding box center [52, 273] width 42 height 23
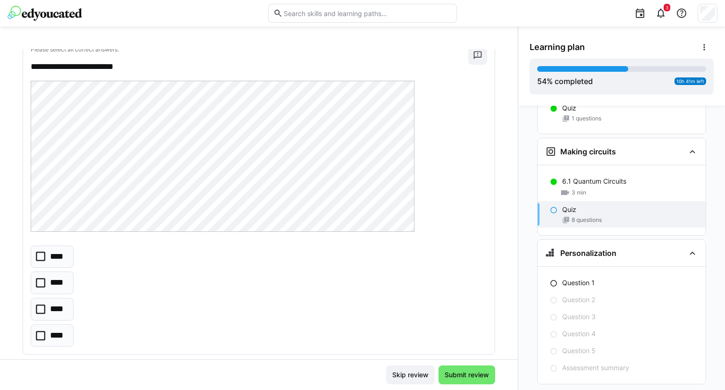
scroll to position [745, 0]
click at [41, 256] on icon at bounding box center [40, 255] width 9 height 9
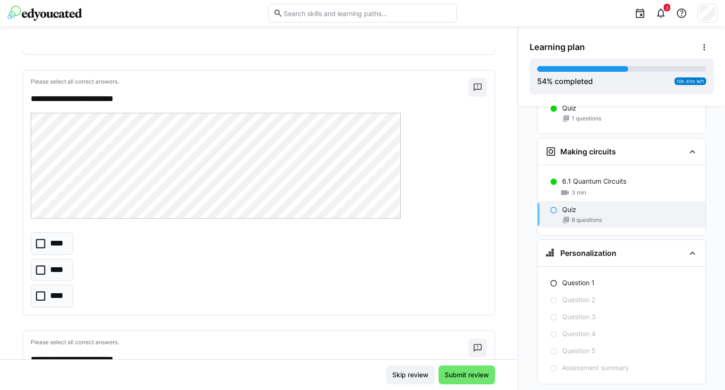
scroll to position [1043, 0]
click at [43, 244] on icon at bounding box center [40, 243] width 9 height 9
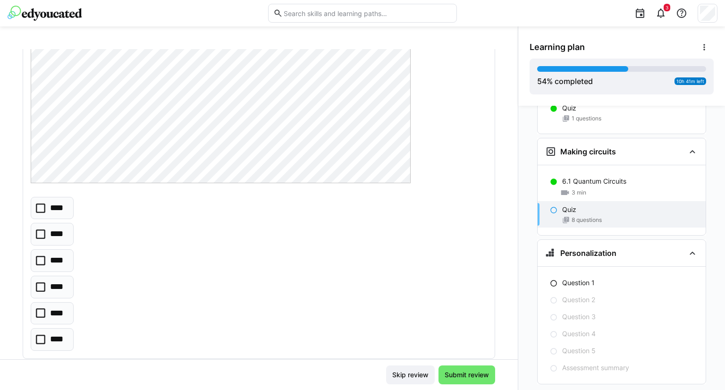
scroll to position [1396, 0]
click at [43, 255] on icon at bounding box center [40, 259] width 9 height 9
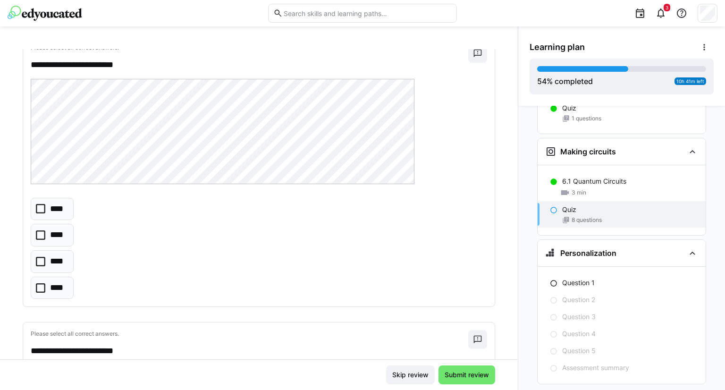
scroll to position [1733, 0]
click at [40, 203] on icon at bounding box center [40, 207] width 9 height 9
click at [40, 276] on eds-checkbox "****" at bounding box center [52, 287] width 43 height 23
click at [40, 206] on icon at bounding box center [40, 207] width 9 height 9
click at [46, 285] on eds-checkbox "****" at bounding box center [52, 287] width 43 height 23
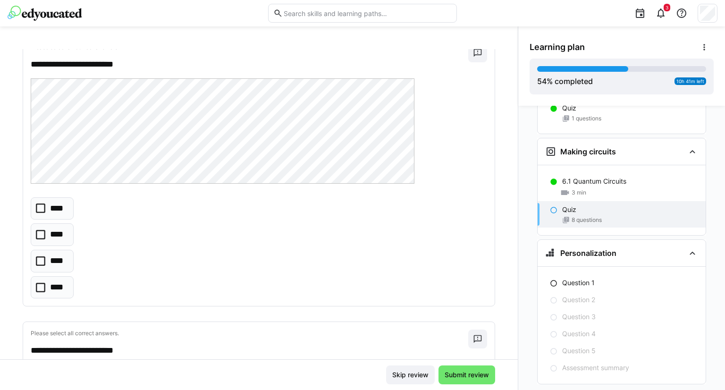
click at [40, 231] on icon at bounding box center [40, 234] width 9 height 9
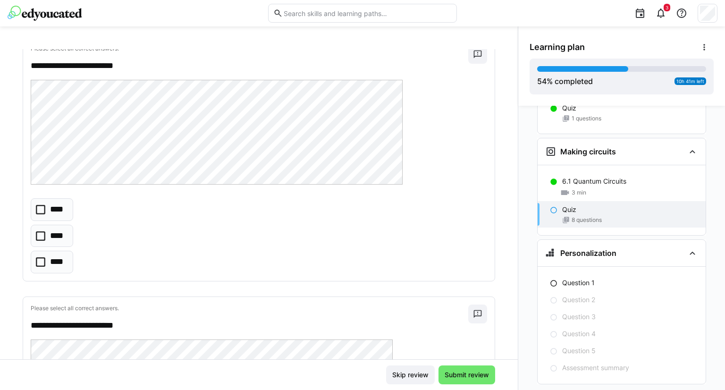
scroll to position [2019, 0]
click at [36, 230] on icon at bounding box center [40, 234] width 9 height 9
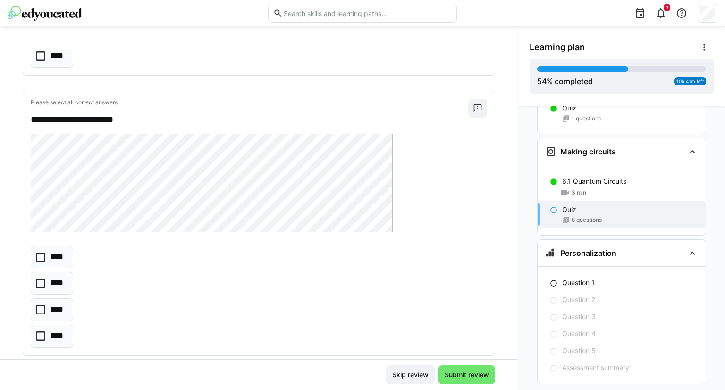
scroll to position [2235, 0]
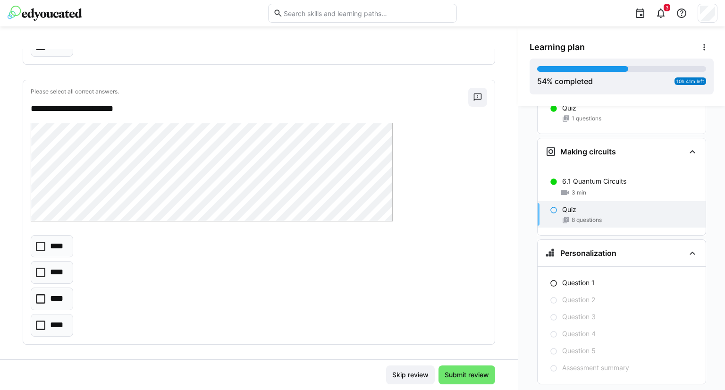
click at [36, 323] on eds-checkbox "****" at bounding box center [52, 325] width 42 height 23
click at [39, 322] on eds-checkbox "****" at bounding box center [52, 325] width 42 height 23
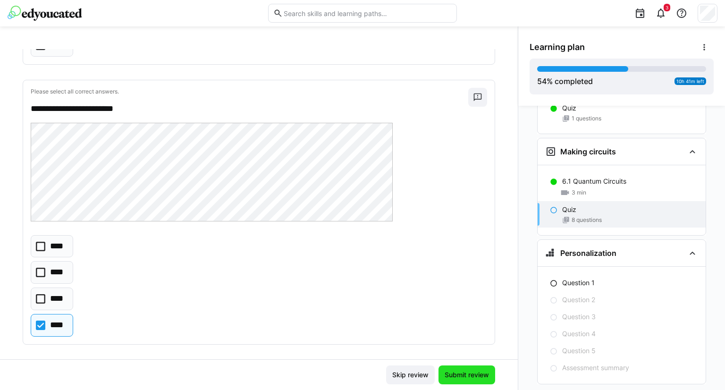
click at [449, 373] on span "Submit review" at bounding box center [466, 374] width 47 height 9
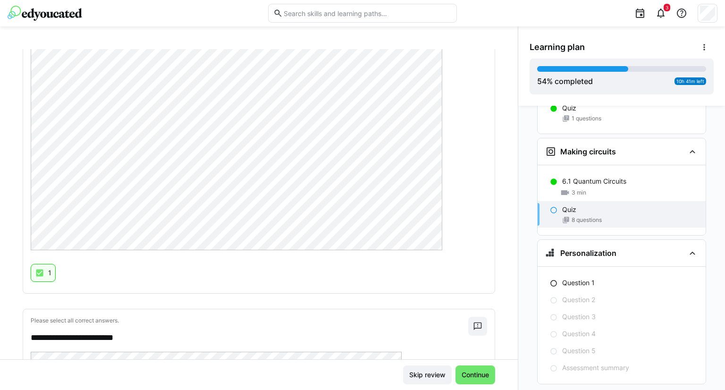
scroll to position [0, 0]
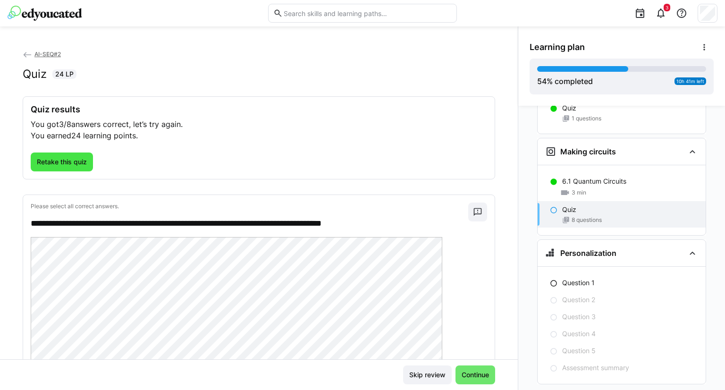
click at [64, 168] on span "Retake this quiz" at bounding box center [62, 162] width 62 height 19
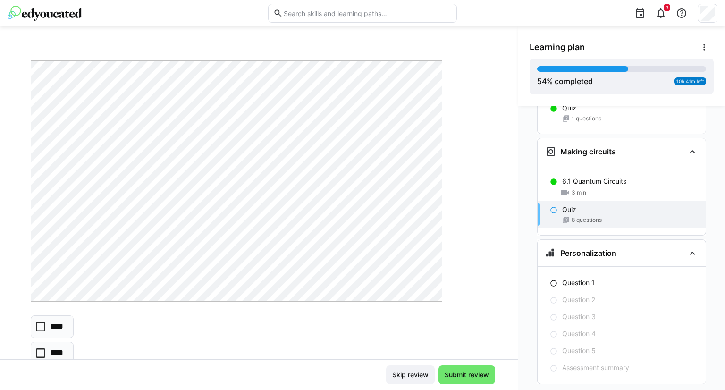
scroll to position [94, 0]
click at [42, 314] on icon at bounding box center [40, 310] width 9 height 9
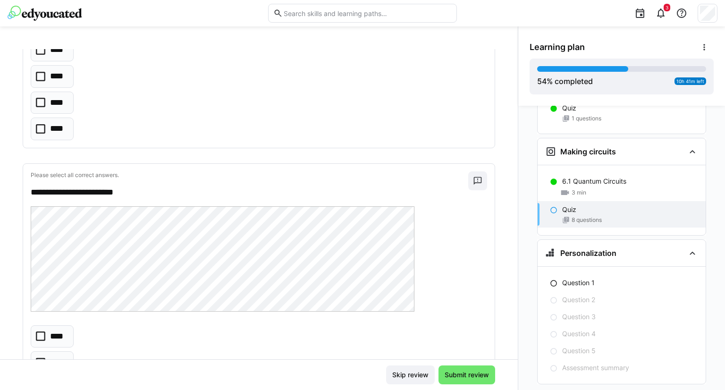
scroll to position [1700, 0]
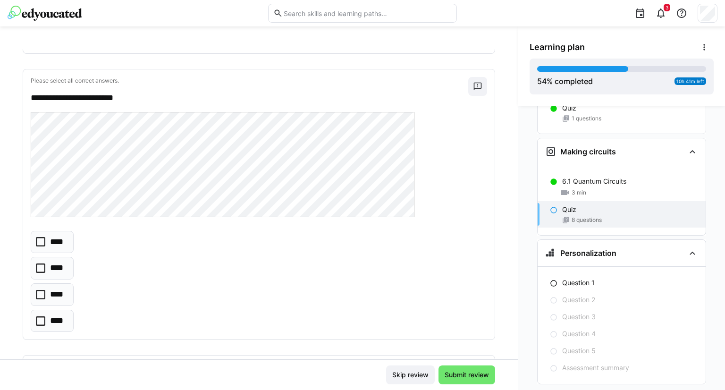
click at [41, 263] on icon at bounding box center [40, 267] width 9 height 9
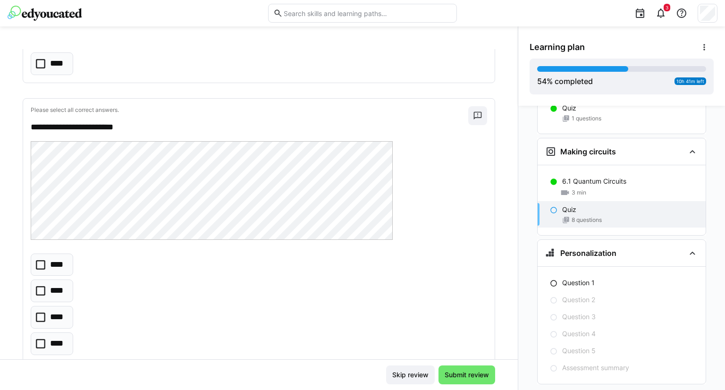
scroll to position [2235, 0]
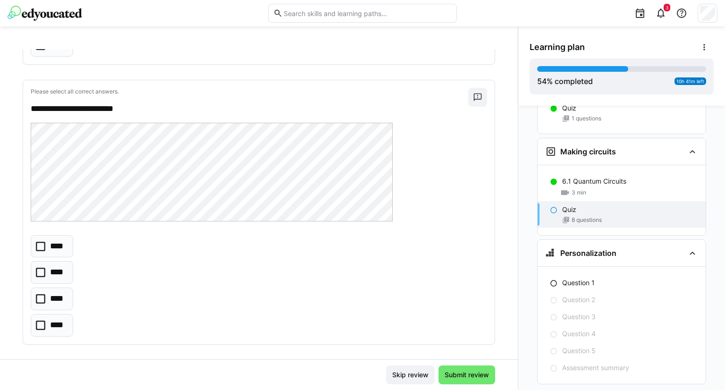
click at [38, 294] on icon at bounding box center [40, 298] width 9 height 9
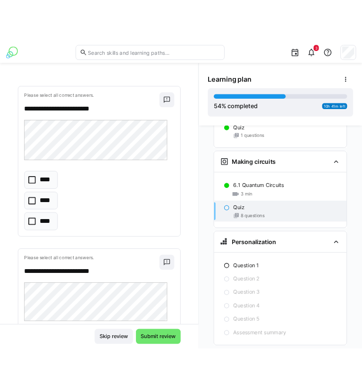
scroll to position [1807, 0]
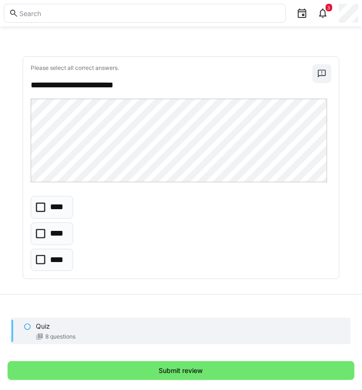
click at [41, 203] on icon at bounding box center [40, 207] width 9 height 9
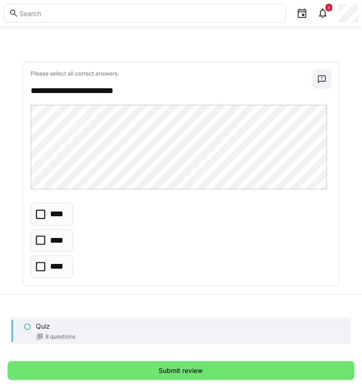
scroll to position [957, 0]
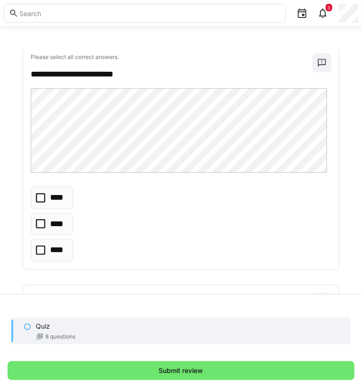
click at [41, 246] on icon at bounding box center [40, 250] width 9 height 9
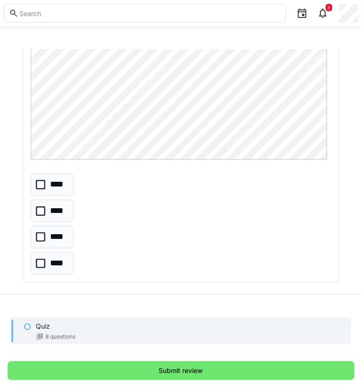
scroll to position [721, 0]
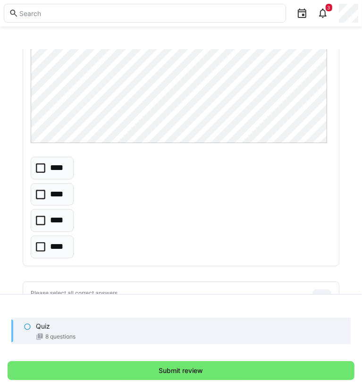
click at [42, 216] on icon at bounding box center [40, 220] width 9 height 9
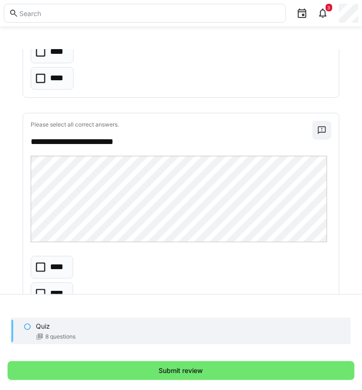
scroll to position [390, 0]
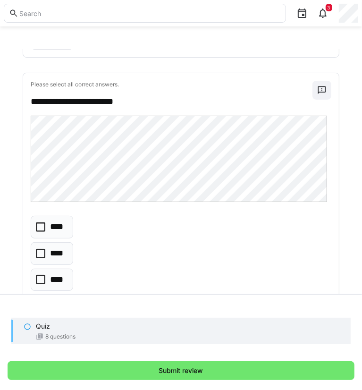
click at [37, 225] on icon at bounding box center [40, 226] width 9 height 9
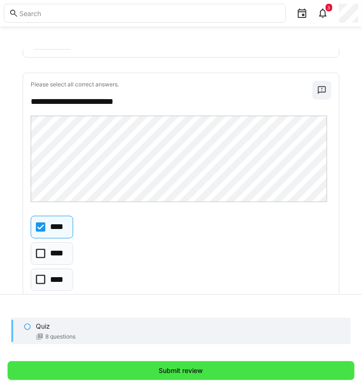
click at [156, 380] on span "Submit review" at bounding box center [181, 370] width 347 height 19
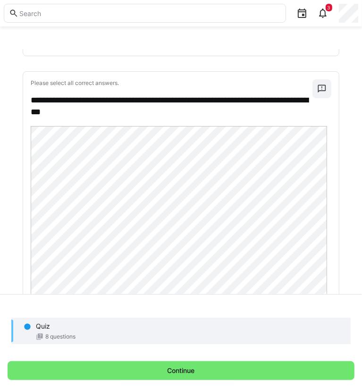
scroll to position [10, 0]
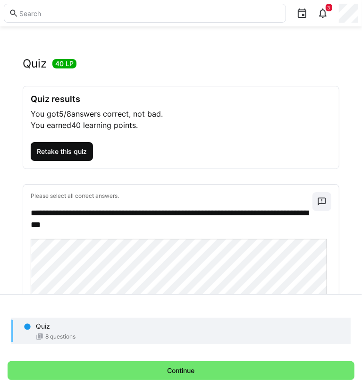
click at [65, 156] on span "Retake this quiz" at bounding box center [62, 151] width 62 height 19
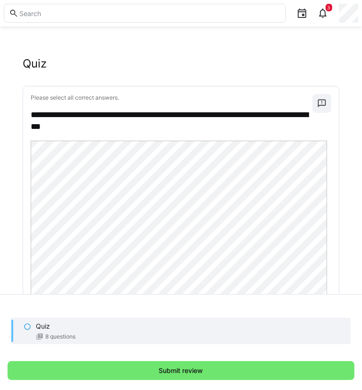
scroll to position [152, 0]
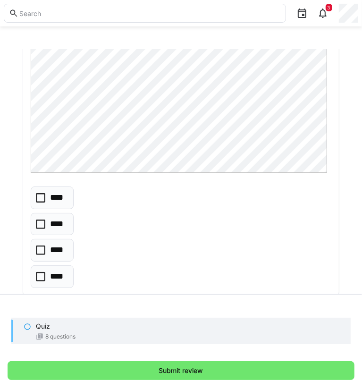
click at [43, 196] on icon at bounding box center [40, 197] width 9 height 9
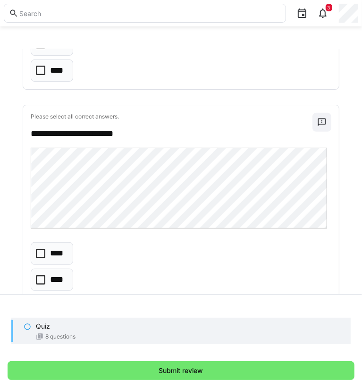
scroll to position [2060, 0]
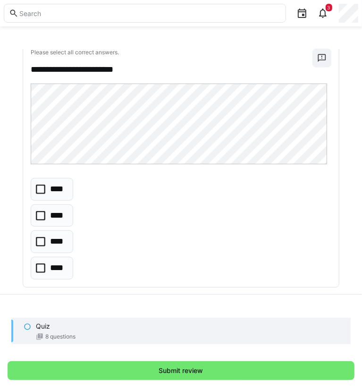
click at [43, 239] on eds-checkbox "****" at bounding box center [52, 241] width 42 height 23
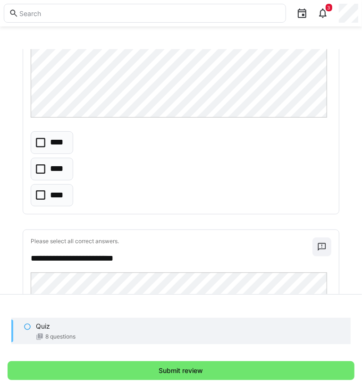
scroll to position [1824, 0]
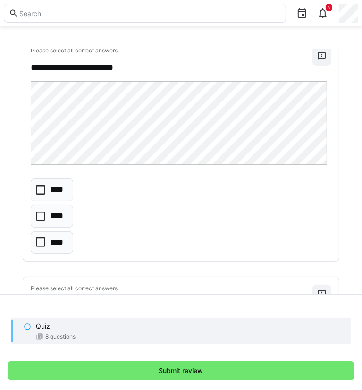
click at [43, 212] on icon at bounding box center [40, 216] width 9 height 9
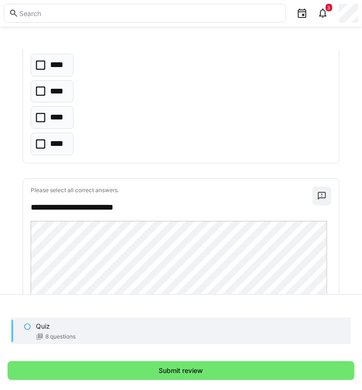
scroll to position [1636, 0]
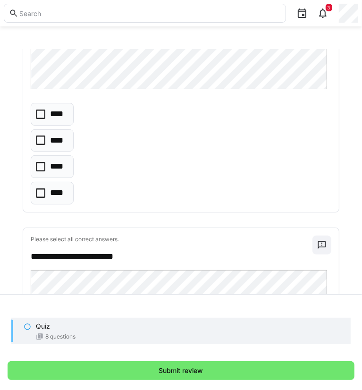
click at [46, 123] on app-quiz-question-multiple-choice-component "**** **** **** ****" at bounding box center [52, 154] width 43 height 102
click at [43, 138] on icon at bounding box center [40, 140] width 9 height 9
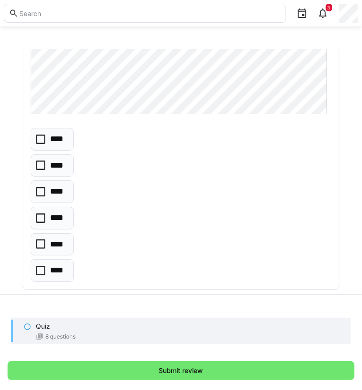
scroll to position [1305, 0]
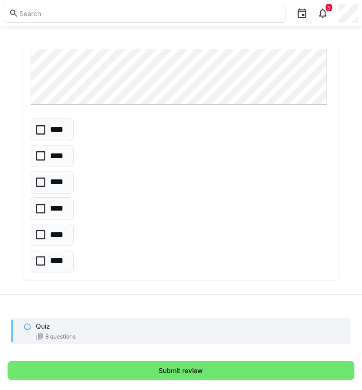
click at [43, 125] on icon at bounding box center [40, 129] width 9 height 9
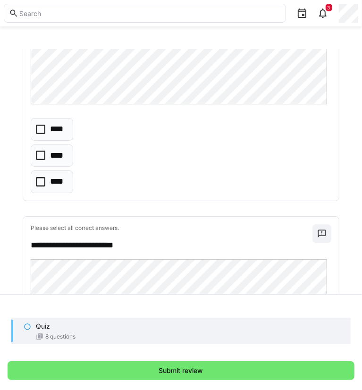
scroll to position [975, 0]
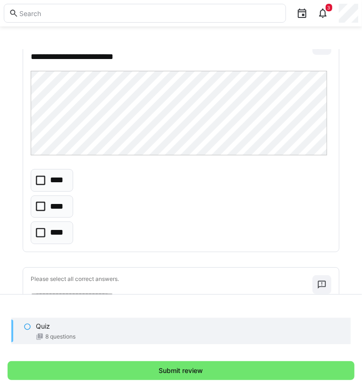
click at [39, 202] on icon at bounding box center [40, 206] width 9 height 9
click at [33, 180] on eds-checkbox "****" at bounding box center [52, 180] width 42 height 23
click at [40, 203] on icon at bounding box center [40, 206] width 9 height 9
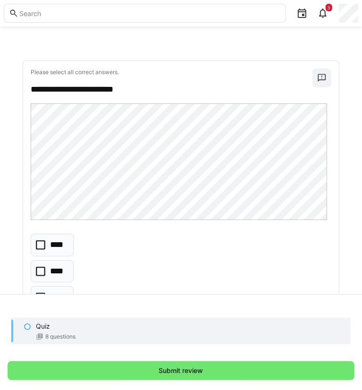
scroll to position [691, 0]
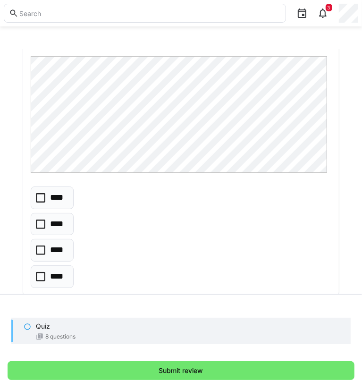
click at [42, 252] on icon at bounding box center [40, 250] width 9 height 9
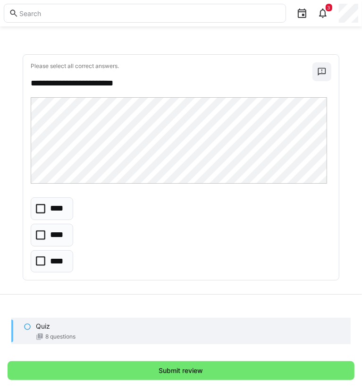
scroll to position [408, 0]
click at [42, 209] on icon at bounding box center [40, 209] width 9 height 9
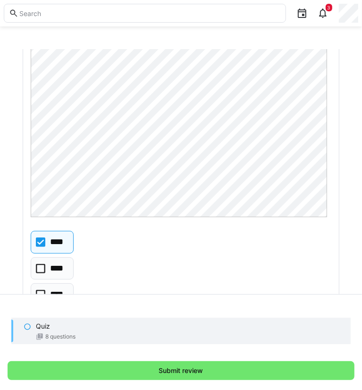
scroll to position [142, 0]
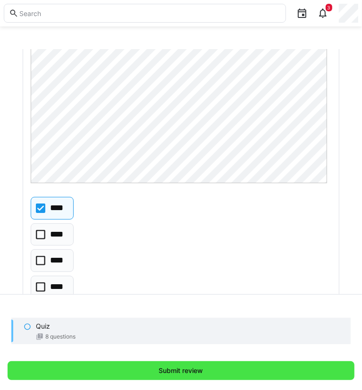
click at [165, 373] on span "Submit review" at bounding box center [181, 370] width 47 height 9
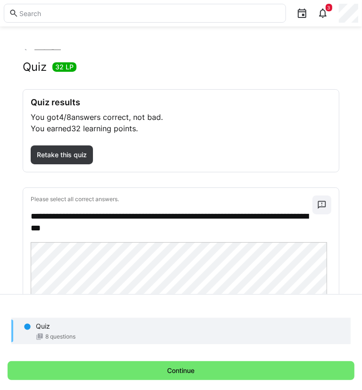
scroll to position [0, 0]
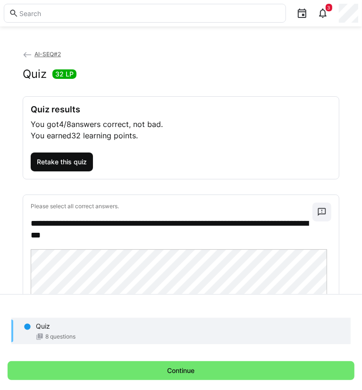
click at [68, 159] on span "Retake this quiz" at bounding box center [61, 161] width 53 height 9
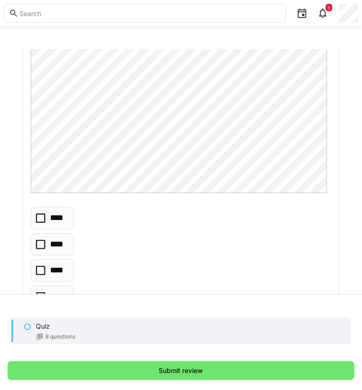
scroll to position [189, 0]
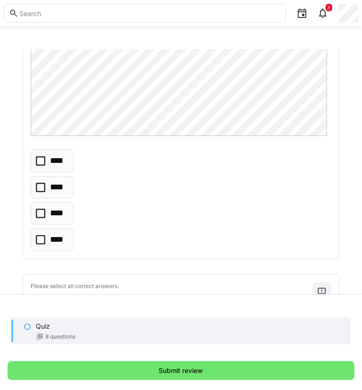
click at [39, 159] on icon at bounding box center [40, 160] width 9 height 9
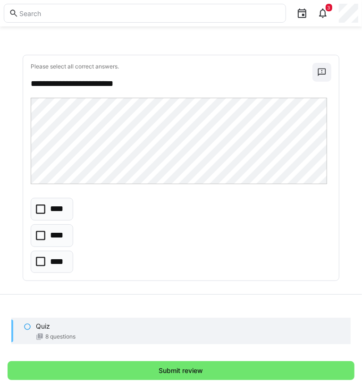
scroll to position [425, 0]
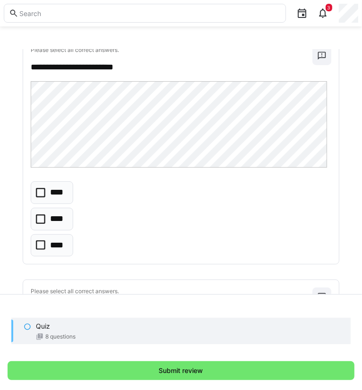
click at [42, 218] on icon at bounding box center [40, 218] width 9 height 9
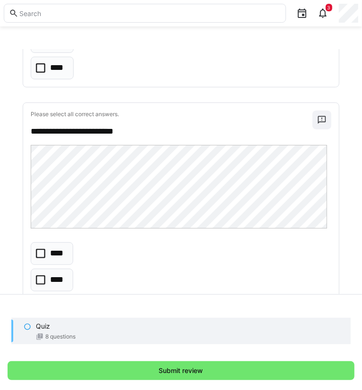
scroll to position [1777, 0]
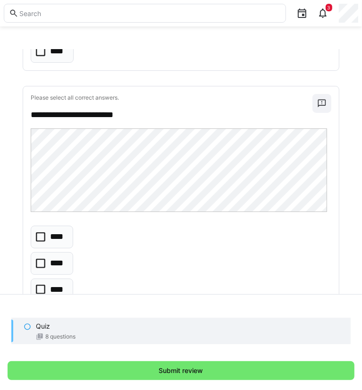
click at [42, 236] on icon at bounding box center [40, 236] width 9 height 9
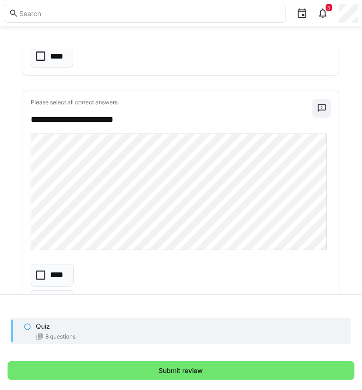
scroll to position [708, 0]
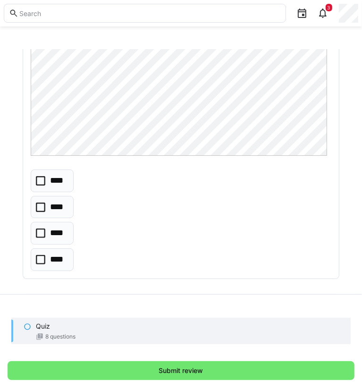
click at [40, 235] on icon at bounding box center [40, 233] width 9 height 9
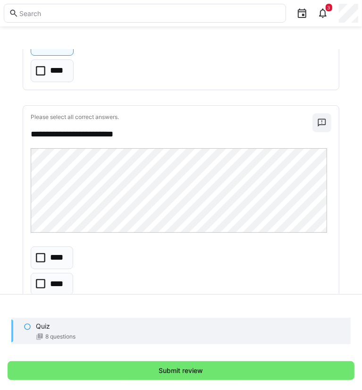
scroll to position [944, 0]
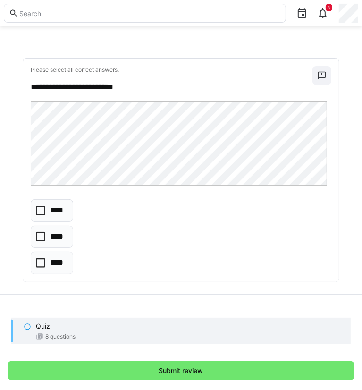
click at [42, 232] on icon at bounding box center [40, 236] width 9 height 9
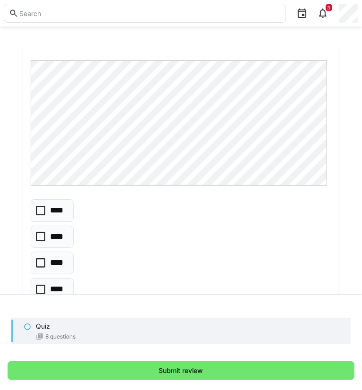
scroll to position [1275, 0]
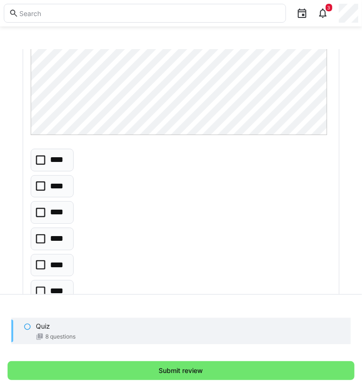
click at [42, 287] on icon at bounding box center [40, 291] width 9 height 9
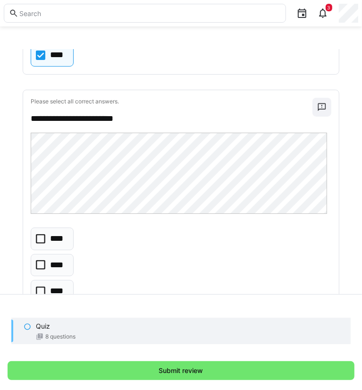
scroll to position [1558, 0]
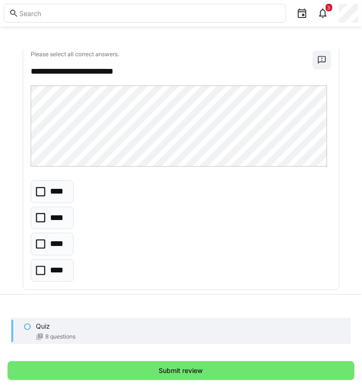
click at [43, 214] on icon at bounding box center [40, 217] width 9 height 9
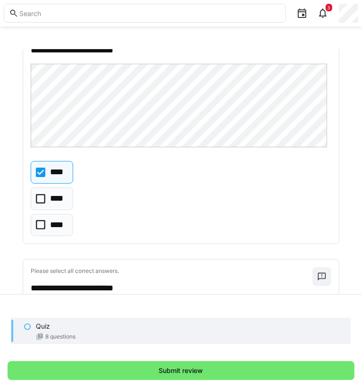
scroll to position [1841, 0]
click at [42, 195] on icon at bounding box center [40, 199] width 9 height 9
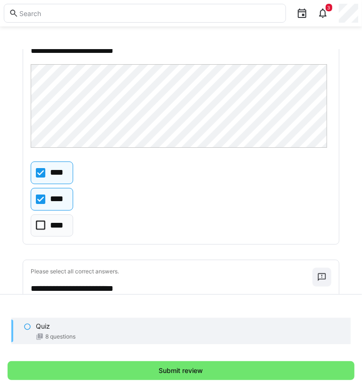
click at [42, 195] on icon at bounding box center [40, 199] width 9 height 9
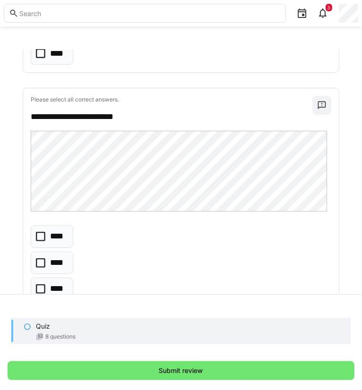
scroll to position [2060, 0]
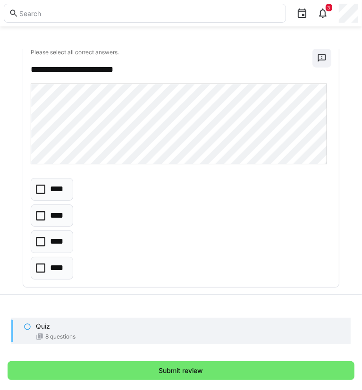
click at [43, 237] on icon at bounding box center [40, 241] width 9 height 9
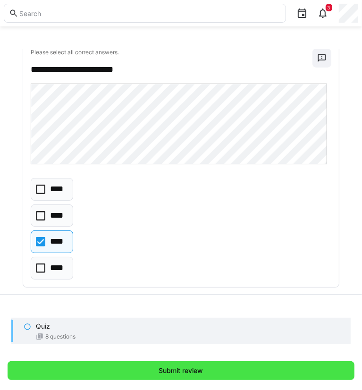
click at [173, 370] on span "Submit review" at bounding box center [181, 370] width 47 height 9
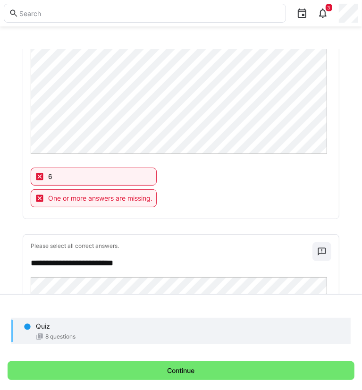
scroll to position [1133, 0]
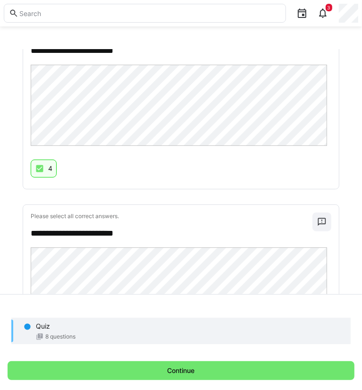
click at [254, 160] on div "4" at bounding box center [181, 171] width 301 height 22
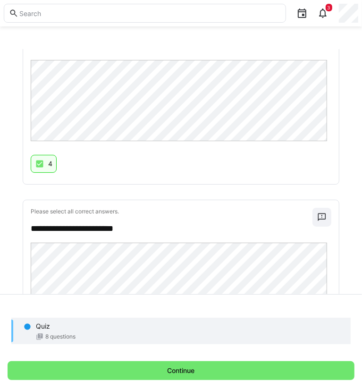
scroll to position [1322, 0]
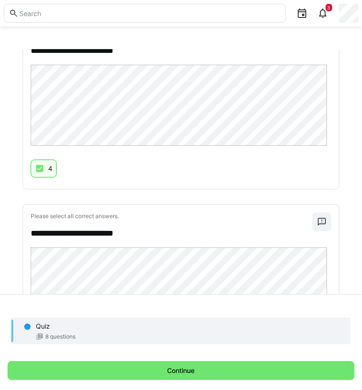
click at [251, 153] on div "**********" at bounding box center [181, 105] width 316 height 167
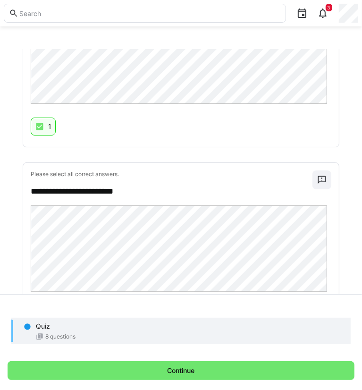
scroll to position [0, 0]
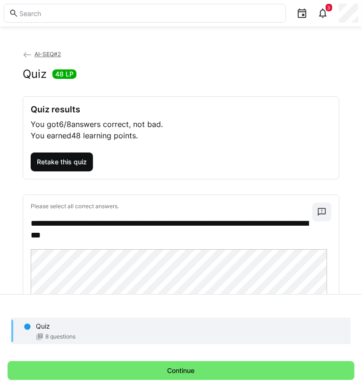
click at [67, 163] on span "Retake this quiz" at bounding box center [61, 161] width 53 height 9
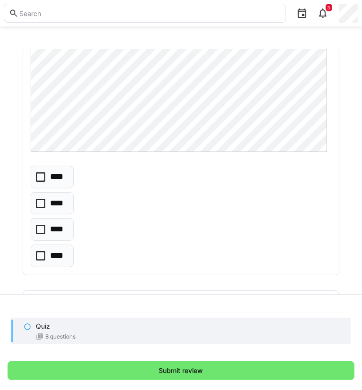
scroll to position [189, 0]
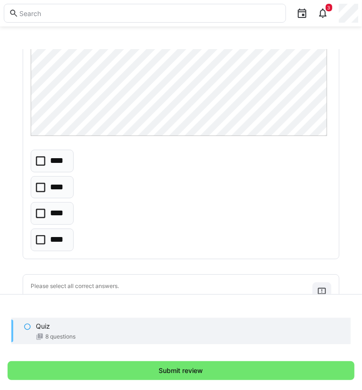
click at [38, 161] on icon at bounding box center [40, 160] width 9 height 9
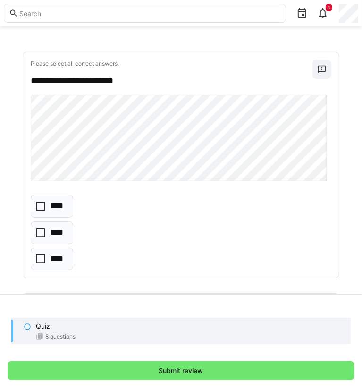
scroll to position [425, 0]
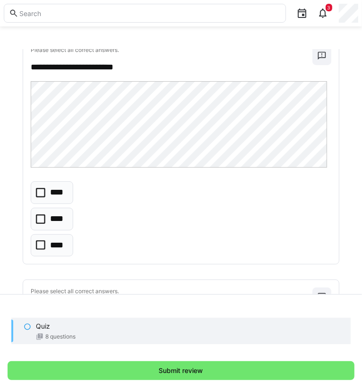
click at [38, 240] on icon at bounding box center [40, 244] width 9 height 9
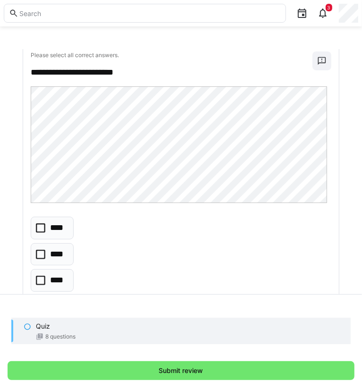
scroll to position [708, 0]
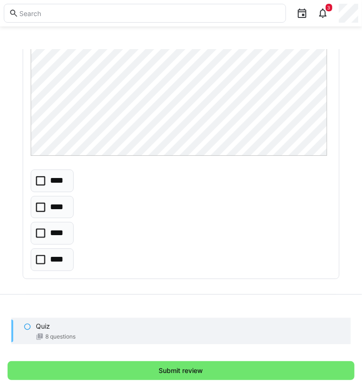
click at [40, 230] on icon at bounding box center [40, 233] width 9 height 9
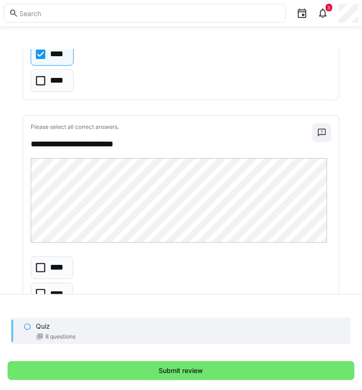
scroll to position [944, 0]
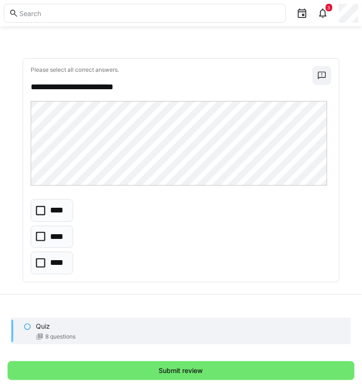
click at [36, 236] on icon at bounding box center [40, 236] width 9 height 9
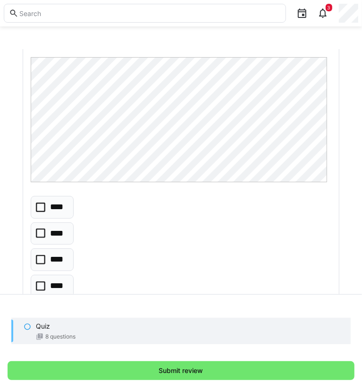
scroll to position [1275, 0]
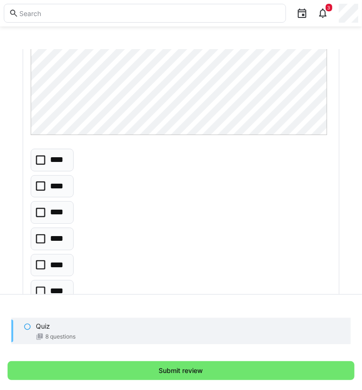
click at [43, 203] on eds-checkbox "****" at bounding box center [52, 212] width 43 height 23
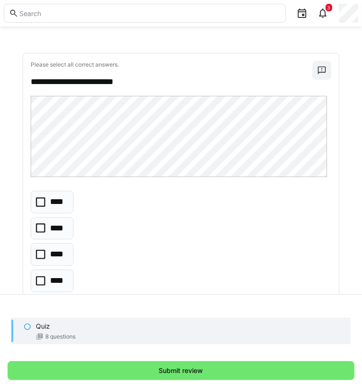
scroll to position [1558, 0]
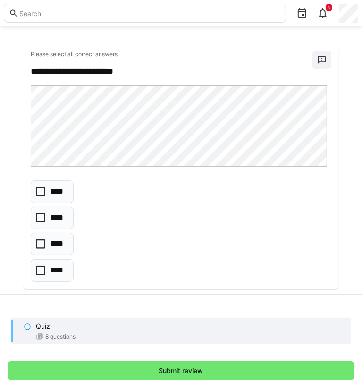
click at [49, 217] on eds-checkbox "****" at bounding box center [52, 218] width 43 height 23
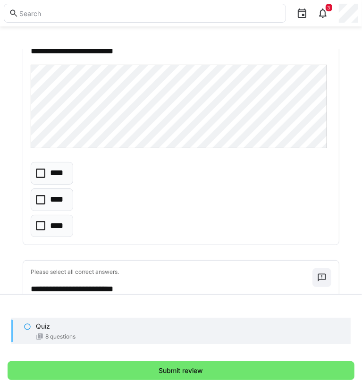
scroll to position [1841, 0]
click at [38, 171] on icon at bounding box center [40, 172] width 9 height 9
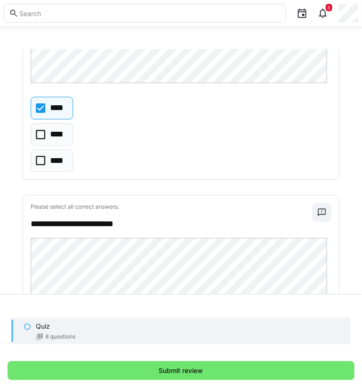
scroll to position [2060, 0]
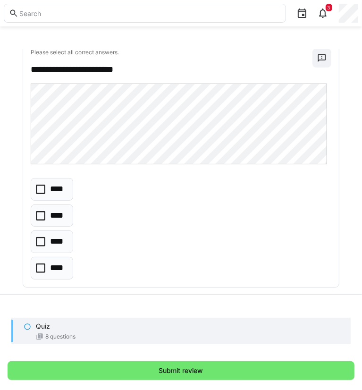
click at [40, 237] on icon at bounding box center [40, 241] width 9 height 9
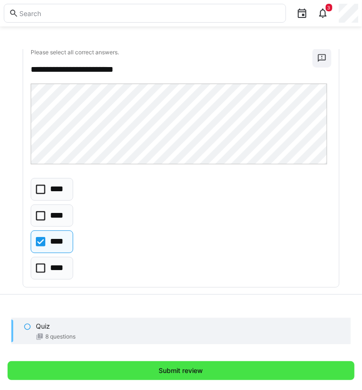
click at [145, 370] on span "Submit review" at bounding box center [181, 370] width 347 height 19
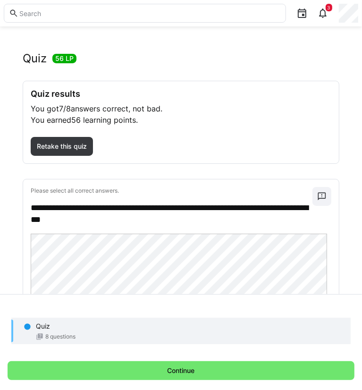
scroll to position [0, 0]
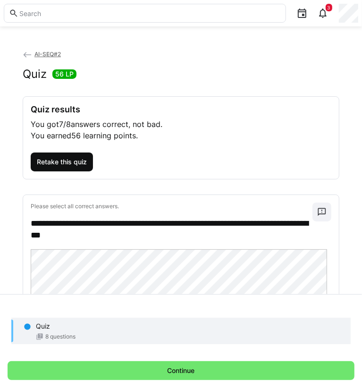
click at [54, 162] on span "Retake this quiz" at bounding box center [61, 161] width 53 height 9
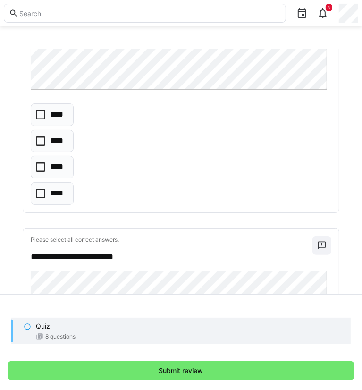
scroll to position [236, 0]
click at [42, 113] on icon at bounding box center [40, 113] width 9 height 9
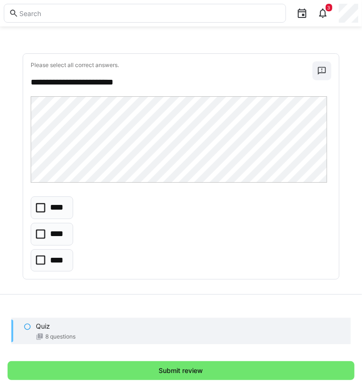
scroll to position [425, 0]
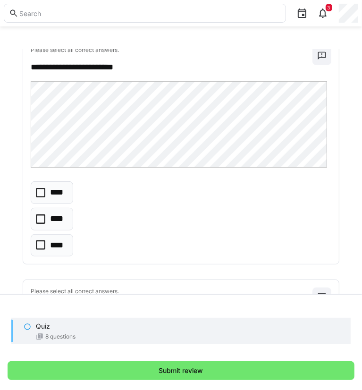
click at [43, 240] on icon at bounding box center [40, 244] width 9 height 9
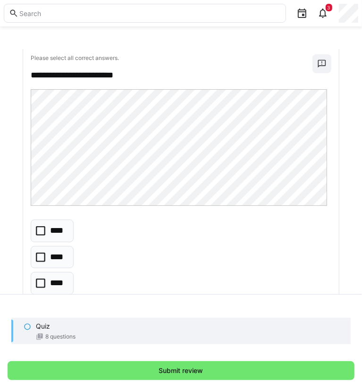
scroll to position [708, 0]
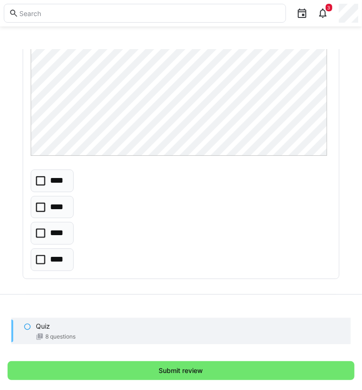
click at [49, 225] on eds-checkbox "****" at bounding box center [52, 233] width 43 height 23
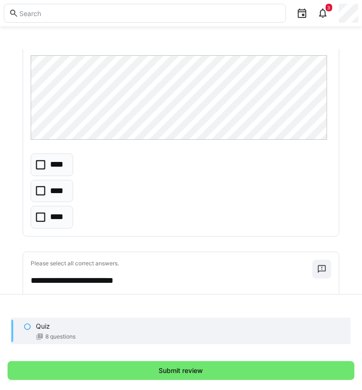
scroll to position [992, 0]
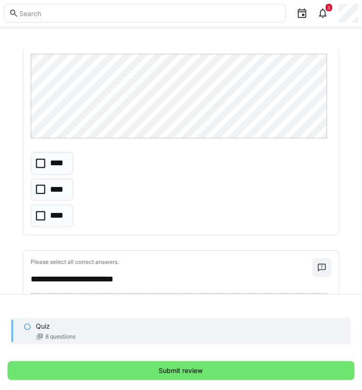
click at [42, 178] on eds-checkbox "****" at bounding box center [52, 189] width 42 height 23
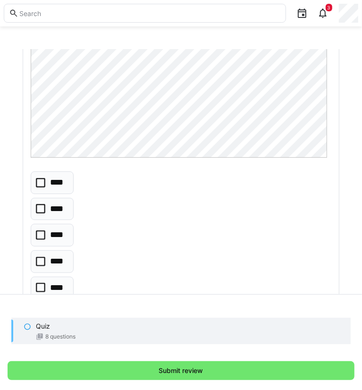
scroll to position [1275, 0]
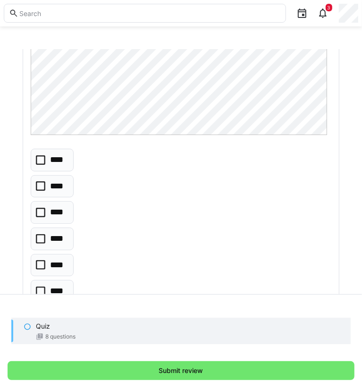
click at [39, 260] on icon at bounding box center [40, 264] width 9 height 9
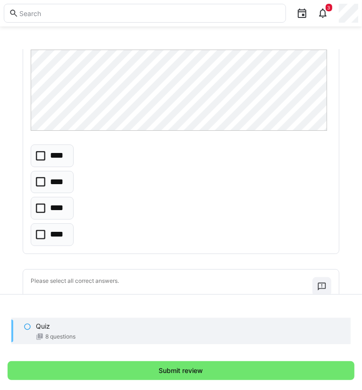
scroll to position [1605, 0]
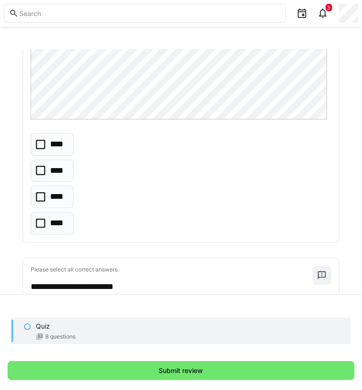
drag, startPoint x: 40, startPoint y: 161, endPoint x: 47, endPoint y: 170, distance: 11.8
click at [37, 166] on icon at bounding box center [40, 170] width 9 height 9
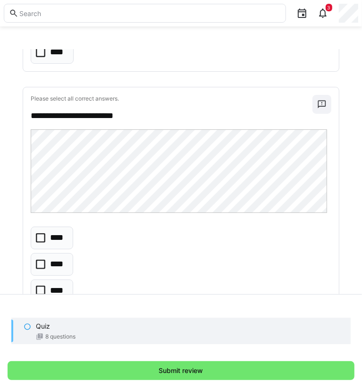
scroll to position [1841, 0]
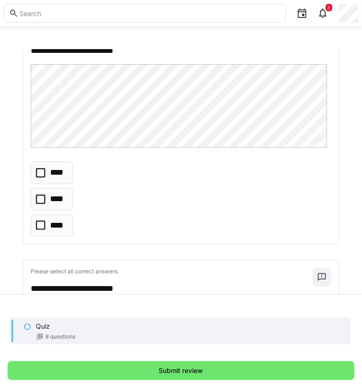
click at [39, 170] on icon at bounding box center [40, 172] width 9 height 9
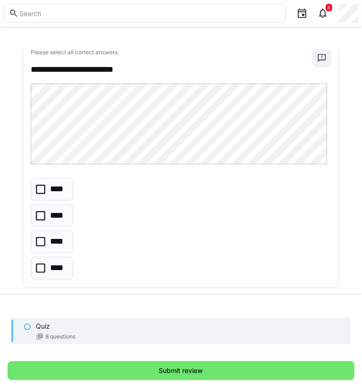
click at [42, 237] on icon at bounding box center [40, 241] width 9 height 9
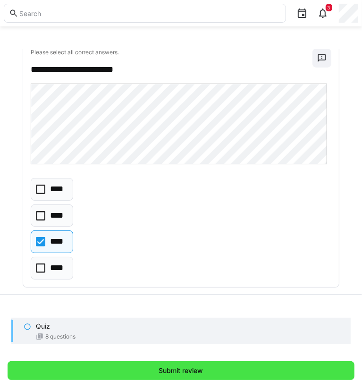
click at [139, 375] on span "Submit review" at bounding box center [181, 370] width 347 height 19
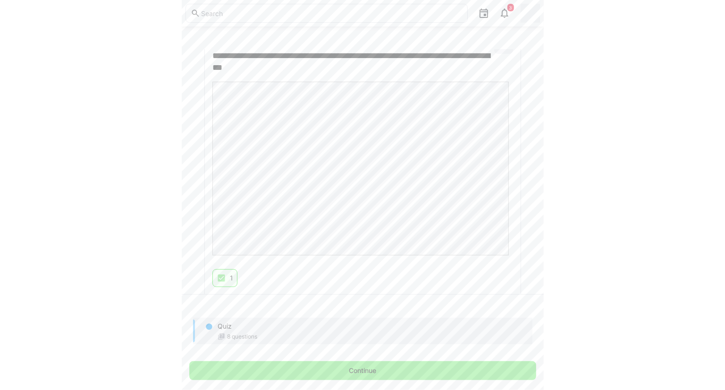
scroll to position [189, 0]
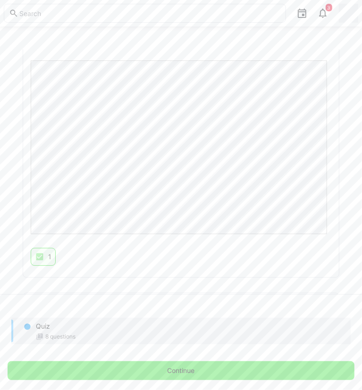
click at [177, 375] on span "Continue" at bounding box center [181, 370] width 30 height 9
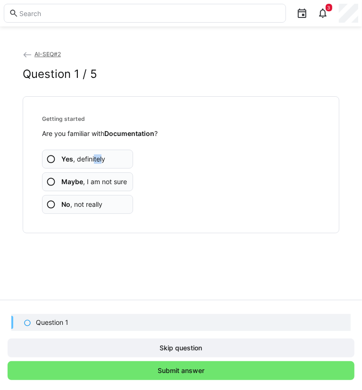
click at [93, 163] on span "Yes , definitely" at bounding box center [83, 158] width 44 height 9
click at [101, 184] on span "Maybe , I am not sure" at bounding box center [94, 181] width 66 height 9
click at [85, 203] on span "No , not really" at bounding box center [81, 204] width 41 height 9
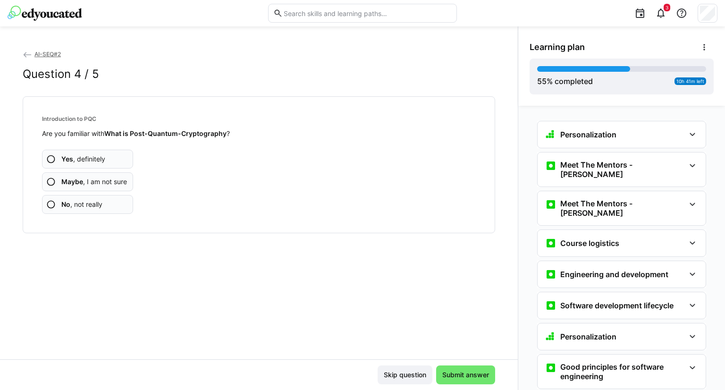
click at [104, 198] on app-assessment-question-radio "No , not really" at bounding box center [87, 204] width 91 height 19
click at [102, 200] on span "No , not really" at bounding box center [81, 204] width 41 height 9
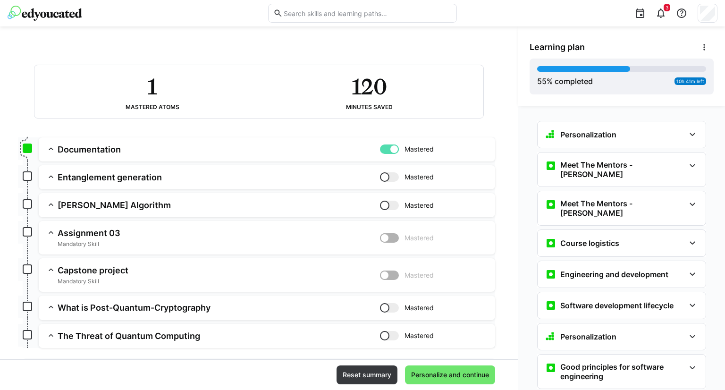
scroll to position [94, 0]
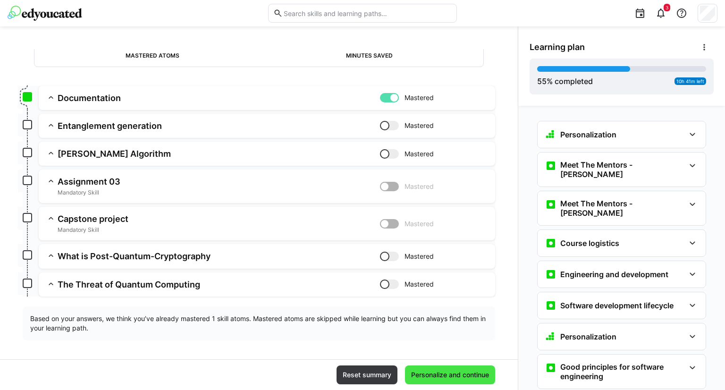
click at [455, 376] on span "Personalize and continue" at bounding box center [450, 374] width 81 height 9
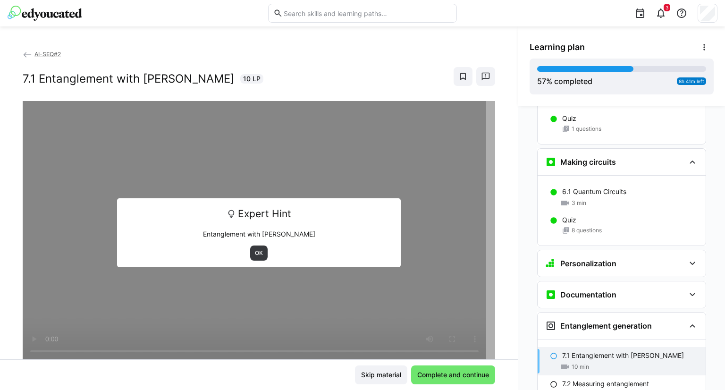
scroll to position [1650, 0]
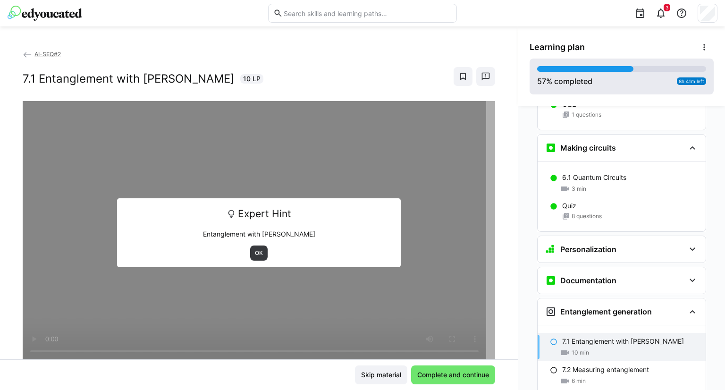
click at [689, 78] on span "8h 41m left" at bounding box center [691, 81] width 29 height 8
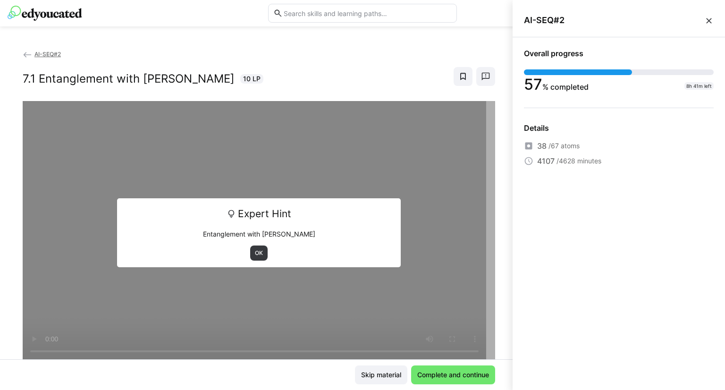
click at [710, 20] on eds-icon at bounding box center [708, 20] width 9 height 9
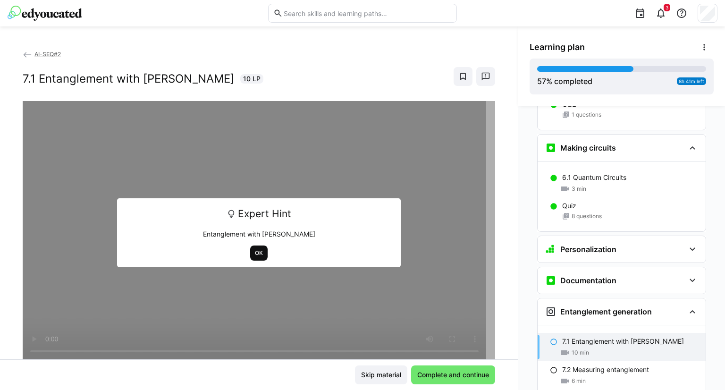
click at [252, 258] on span "OK" at bounding box center [258, 253] width 17 height 15
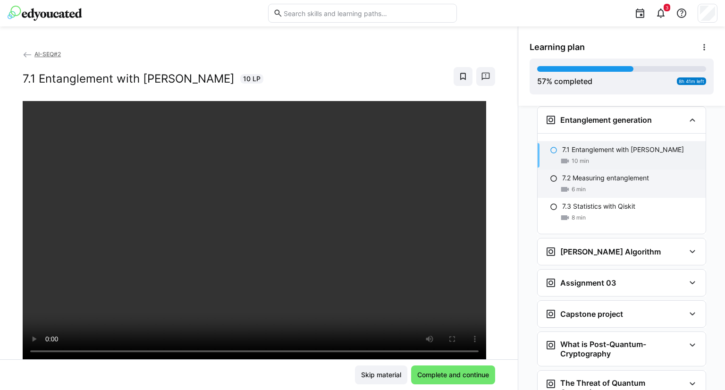
scroll to position [1821, 0]
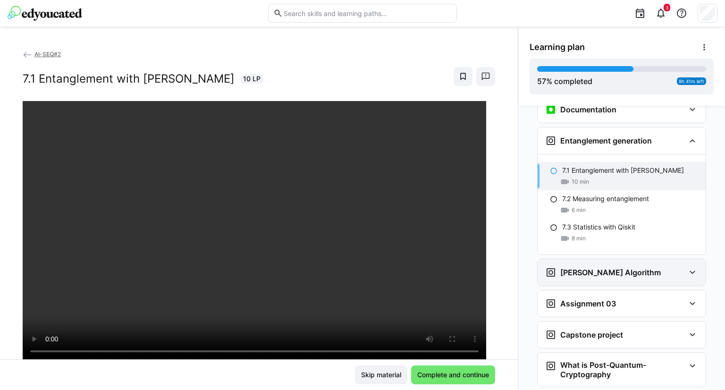
click at [687, 267] on eds-icon at bounding box center [692, 272] width 11 height 11
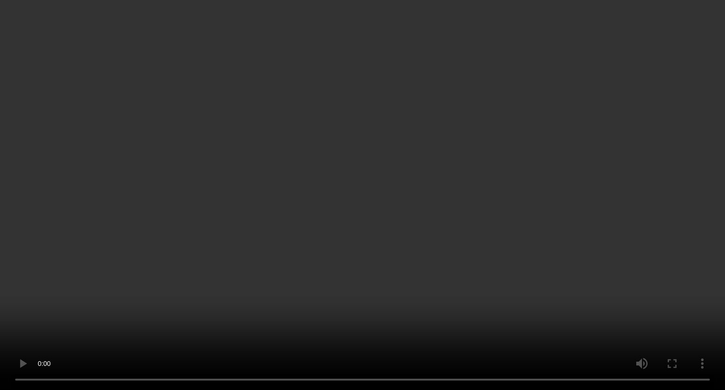
scroll to position [1915, 0]
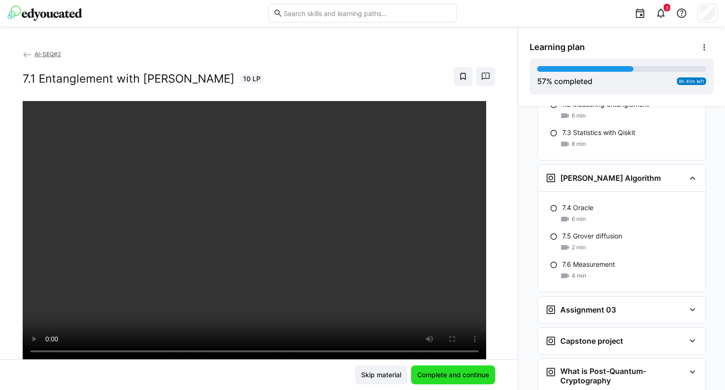
click at [456, 373] on span "Complete and continue" at bounding box center [453, 374] width 75 height 9
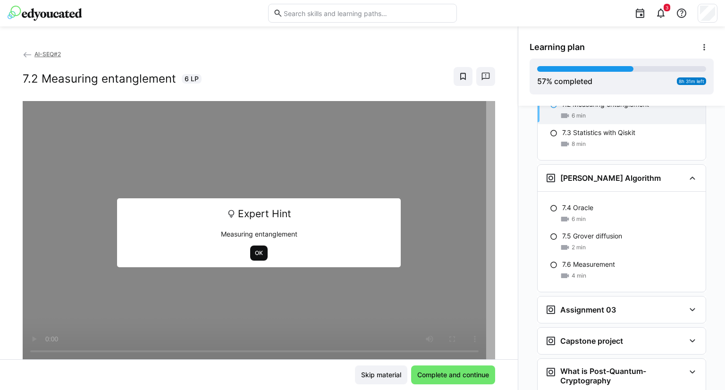
click at [257, 254] on span "OK" at bounding box center [259, 253] width 10 height 8
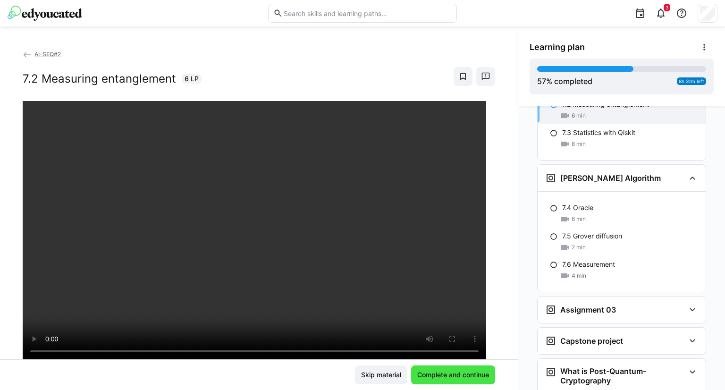
click at [445, 375] on span "Complete and continue" at bounding box center [453, 374] width 75 height 9
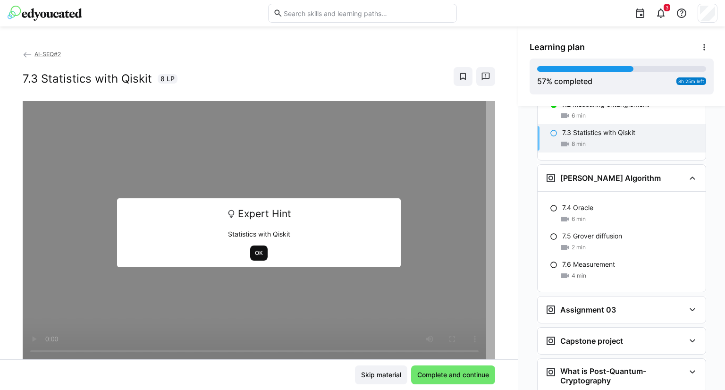
click at [254, 251] on span "OK" at bounding box center [259, 253] width 10 height 8
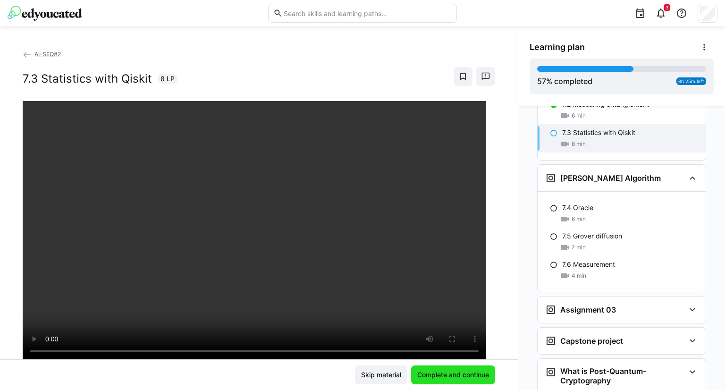
click at [441, 376] on span "Complete and continue" at bounding box center [453, 374] width 75 height 9
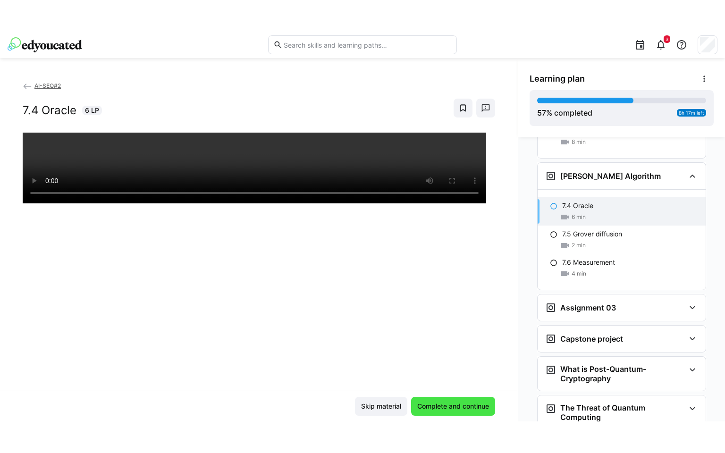
scroll to position [1950, 0]
